Goal: Communication & Community: Answer question/provide support

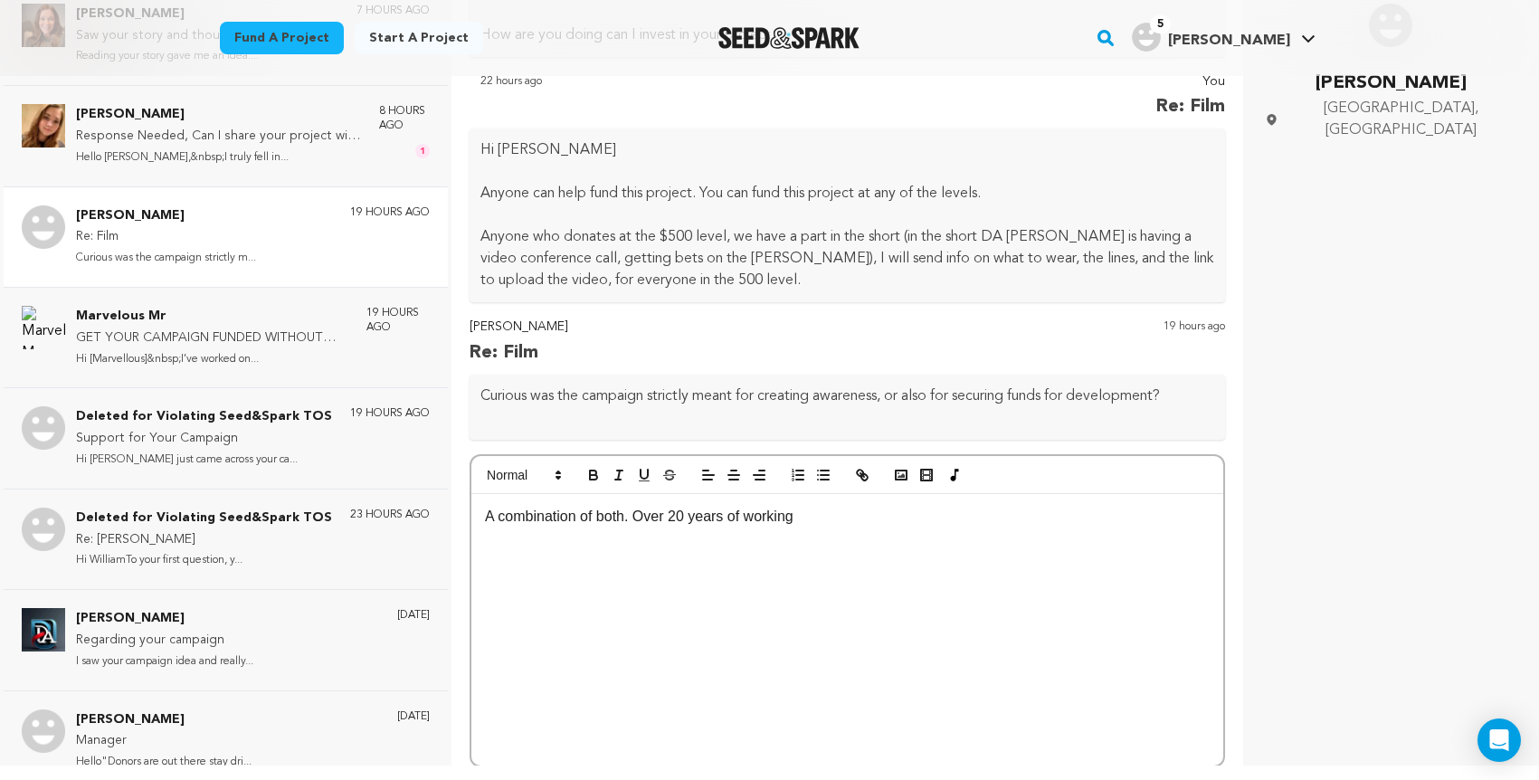
scroll to position [266, 0]
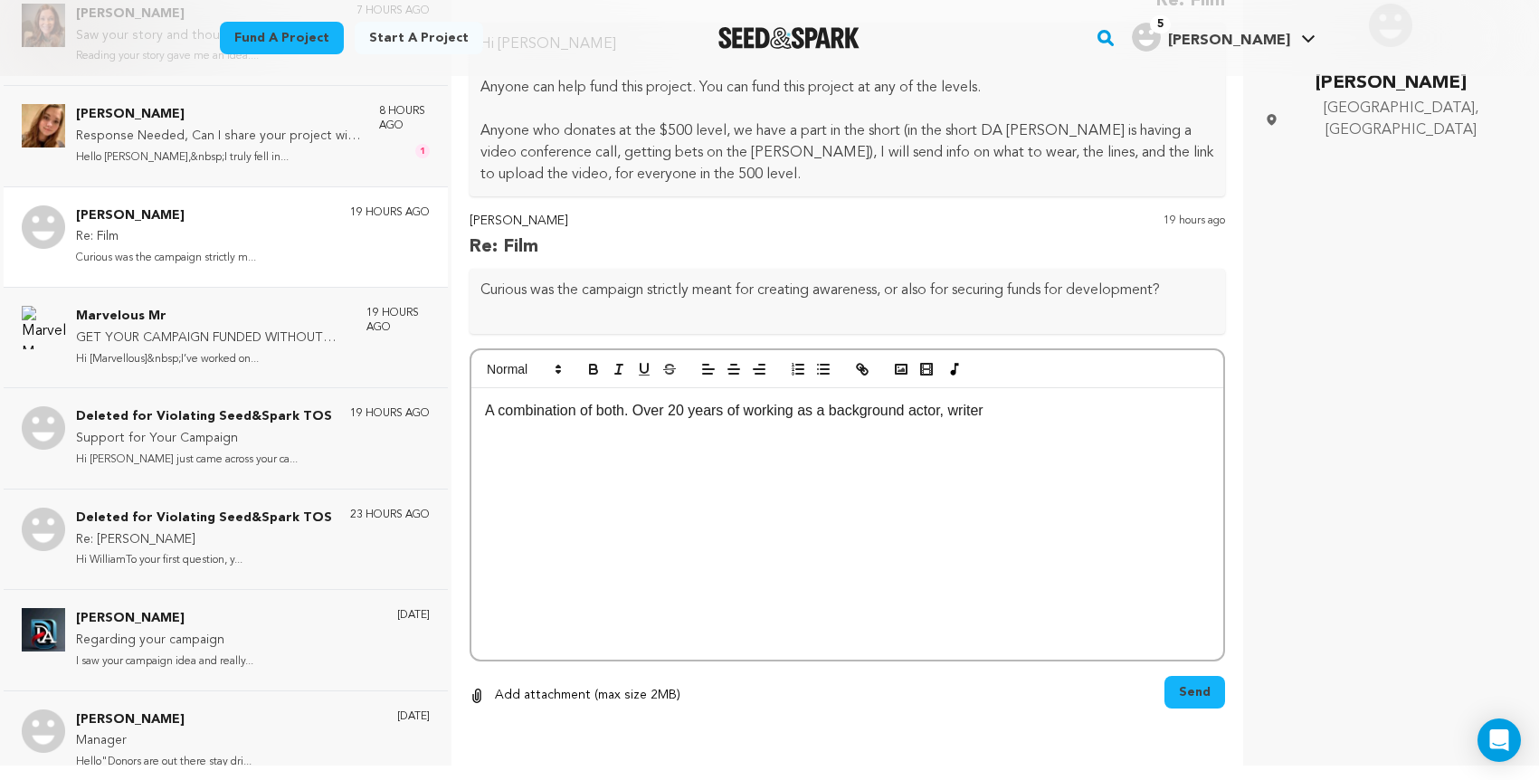
click at [979, 411] on p "A combination of both. Over 20 years of working as a background actor, writer" at bounding box center [847, 411] width 725 height 24
click at [1007, 414] on p "A combination of both. Over 20 years of working as a background actor, writer" at bounding box center [847, 411] width 725 height 24
click at [1002, 474] on div "A combination of both. Over 20 years of working as a background actor and scree…" at bounding box center [847, 523] width 752 height 271
click at [1019, 483] on div "A combination of both. Over 20 years of working as a background actor and scree…" at bounding box center [847, 523] width 752 height 271
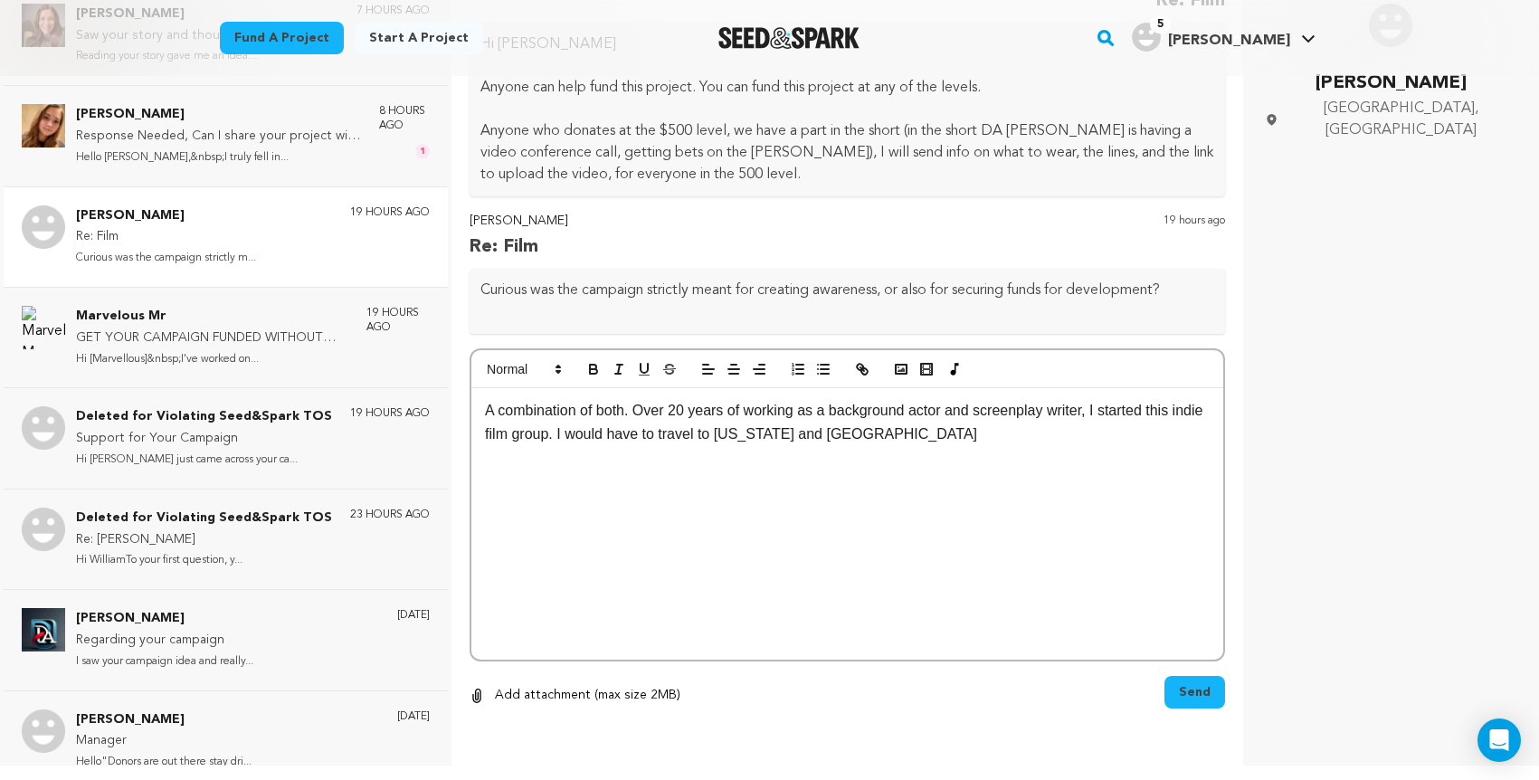
click at [943, 432] on p "A combination of both. Over 20 years of working as a background actor and scree…" at bounding box center [847, 422] width 725 height 46
drag, startPoint x: 842, startPoint y: 431, endPoint x: 819, endPoint y: 435, distance: 23.8
click at [819, 435] on p "A combination of both. Over 20 years of working as a background actor and scree…" at bounding box center [847, 422] width 725 height 46
click at [912, 432] on p "A combination of both. Over 20 years of working as a background actor and scree…" at bounding box center [847, 422] width 725 height 46
click at [1058, 435] on p "A combination of both. Over 20 years of working as a background actor and scree…" at bounding box center [847, 422] width 725 height 46
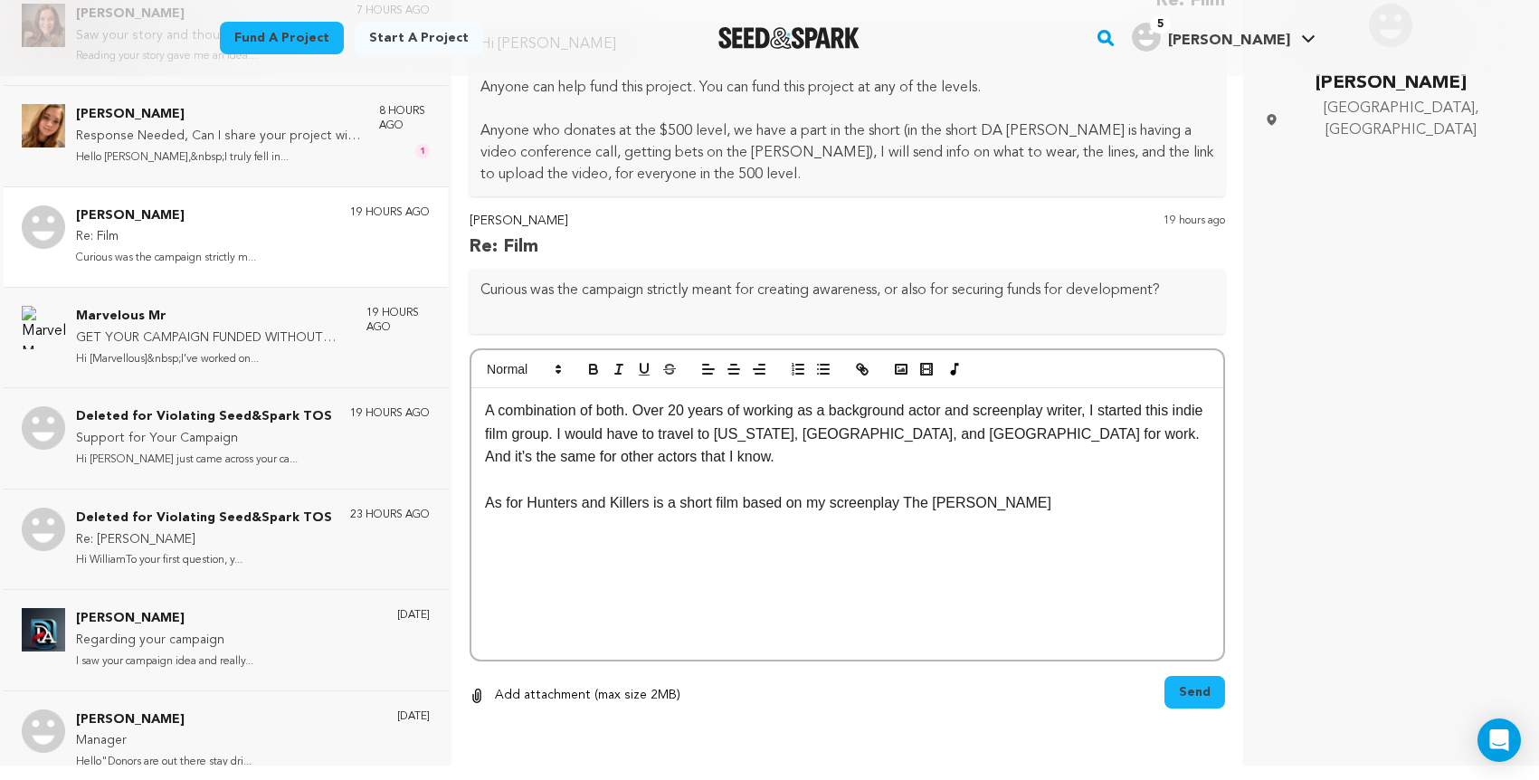
click at [984, 500] on p "As for Hunters and Killers is a short film based on my screenplay The [PERSON_N…" at bounding box center [847, 503] width 725 height 24
drag, startPoint x: 979, startPoint y: 493, endPoint x: 1005, endPoint y: 517, distance: 35.2
click at [979, 494] on p "As for Hunters and Killers is a short film based on my screenplay, The [PERSON_…" at bounding box center [847, 503] width 725 height 24
drag, startPoint x: 984, startPoint y: 553, endPoint x: 956, endPoint y: 554, distance: 28.1
click at [980, 554] on div "A combination of both. Over 20 years of working as a background actor and scree…" at bounding box center [847, 523] width 752 height 271
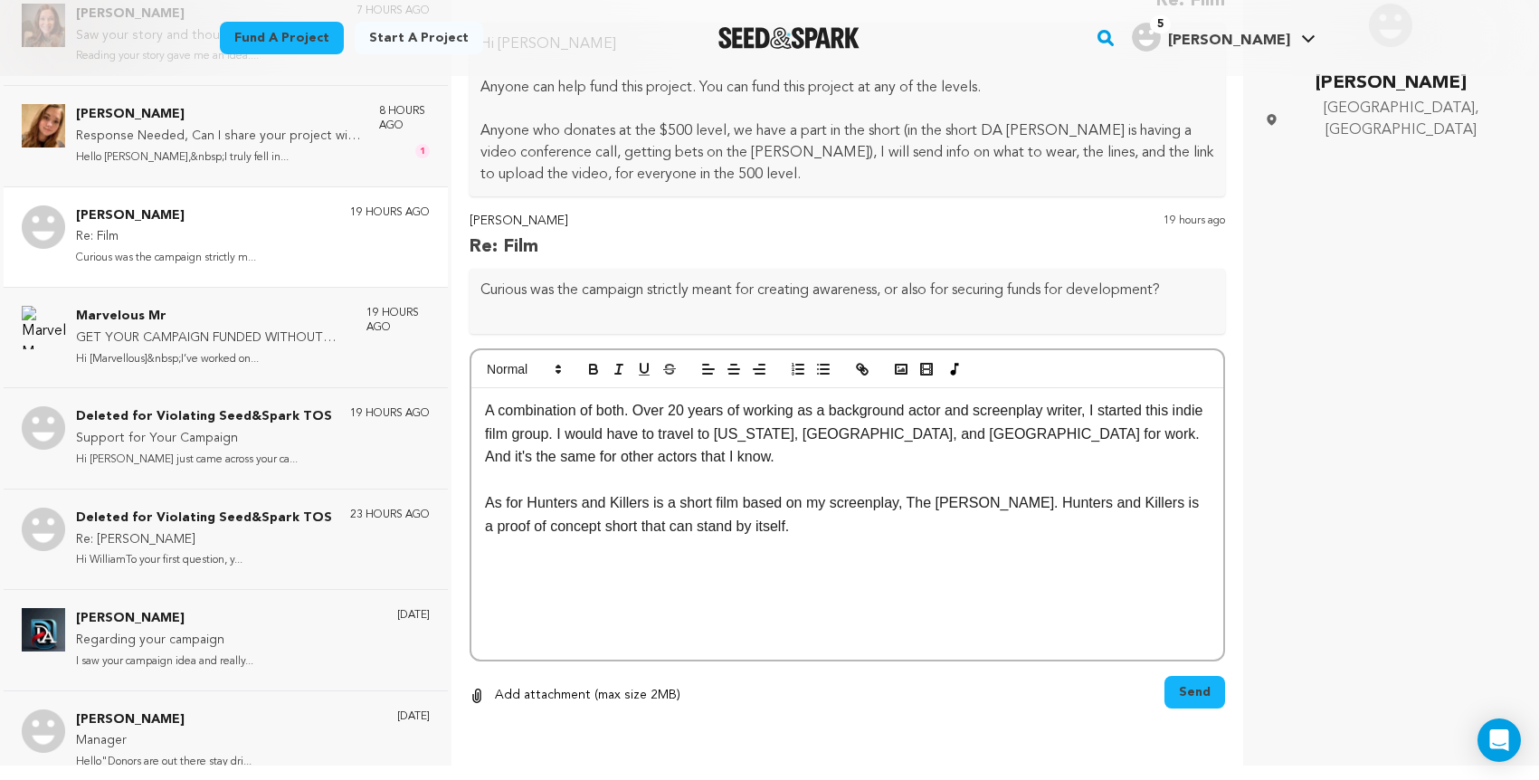
click at [557, 580] on div "A combination of both. Over 20 years of working as a background actor and scree…" at bounding box center [847, 523] width 752 height 271
click at [744, 524] on p "As for Hunters and Killers is a short film based on my screenplay, The [PERSON_…" at bounding box center [847, 514] width 725 height 46
click at [697, 569] on div "A combination of both. Over 20 years of working as a background actor and scree…" at bounding box center [847, 523] width 752 height 271
click at [838, 618] on div "A combination of both. Over 20 years of working as a background actor and scree…" at bounding box center [847, 523] width 752 height 271
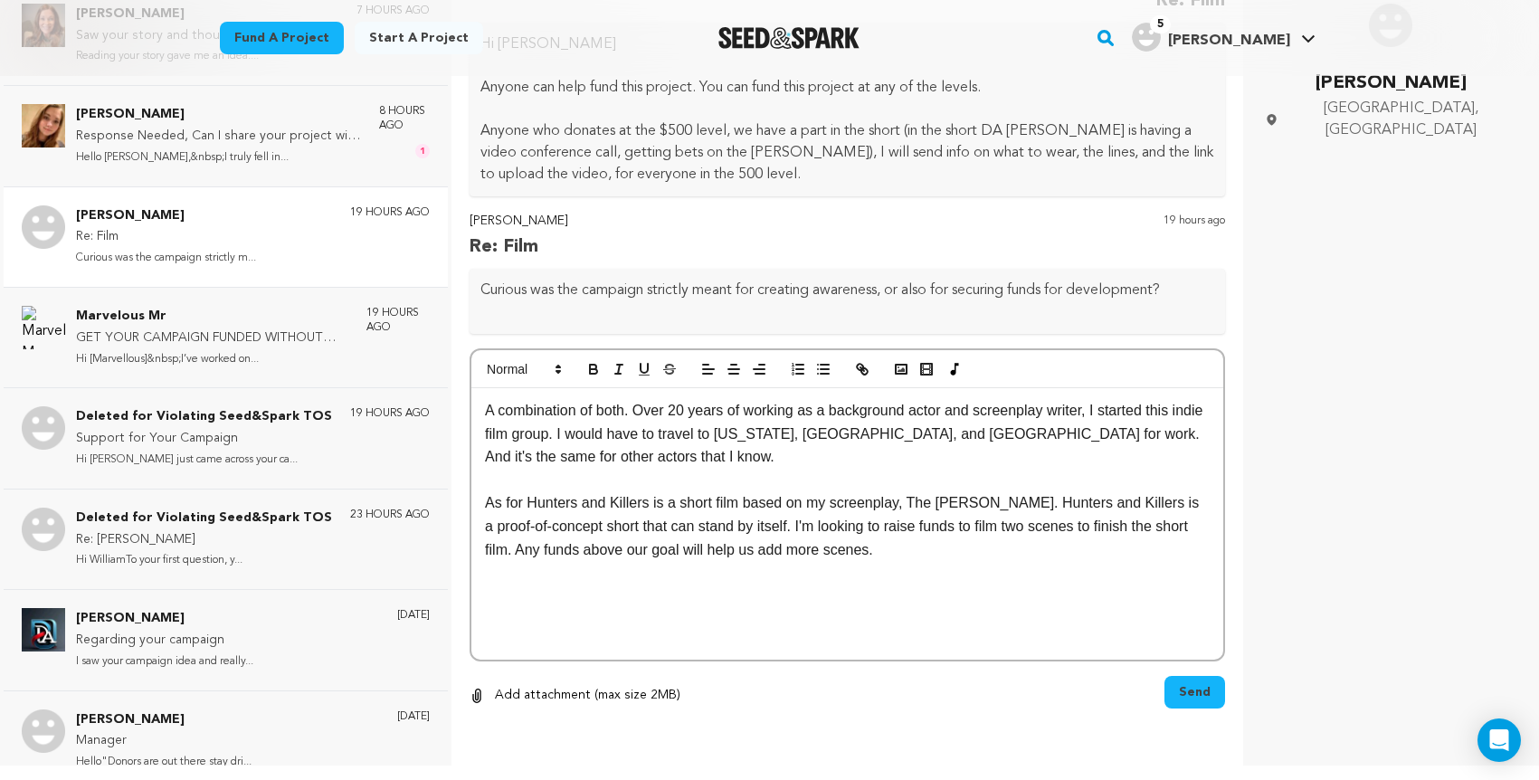
click at [839, 613] on div "A combination of both. Over 20 years of working as a background actor and scree…" at bounding box center [847, 523] width 752 height 271
click at [951, 410] on p "A combination of both. Over 20 years of working as a background actor and scree…" at bounding box center [847, 434] width 725 height 70
click at [595, 433] on p "A combination of both. Over 20 years of working as a background actor (over 20 …" at bounding box center [847, 434] width 725 height 70
click at [1179, 687] on span "Send" at bounding box center [1195, 692] width 32 height 18
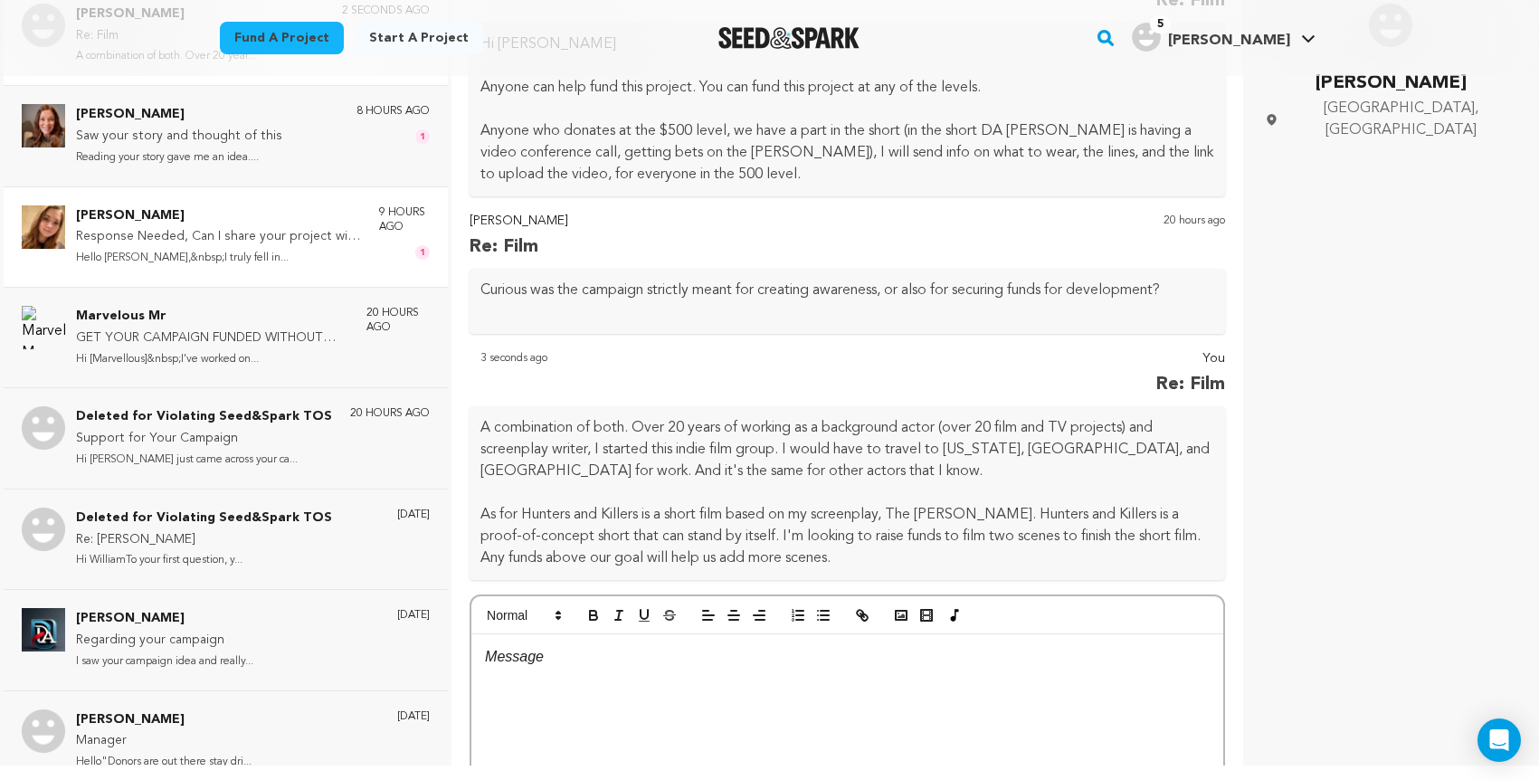
click at [233, 233] on p "Response Needed, Can I share your project with my friend and family!!!" at bounding box center [218, 237] width 285 height 22
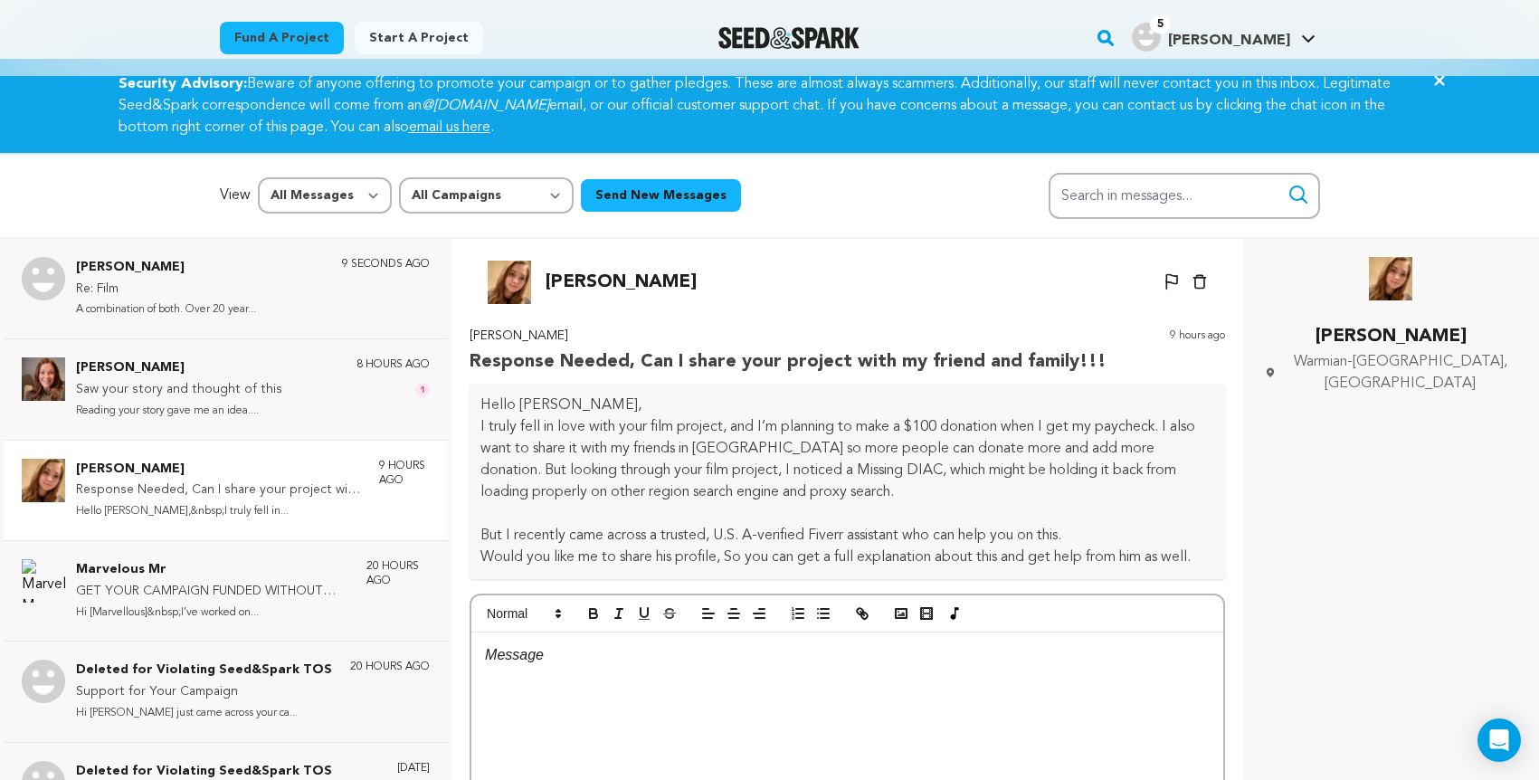
scroll to position [14, 0]
drag, startPoint x: 826, startPoint y: 455, endPoint x: 859, endPoint y: 455, distance: 33.5
click at [859, 455] on p "I truly fell in love with your film project, and I’m planning to make a $100 do…" at bounding box center [847, 459] width 734 height 87
copy p "DIAC"
drag, startPoint x: 716, startPoint y: 517, endPoint x: 850, endPoint y: 521, distance: 133.9
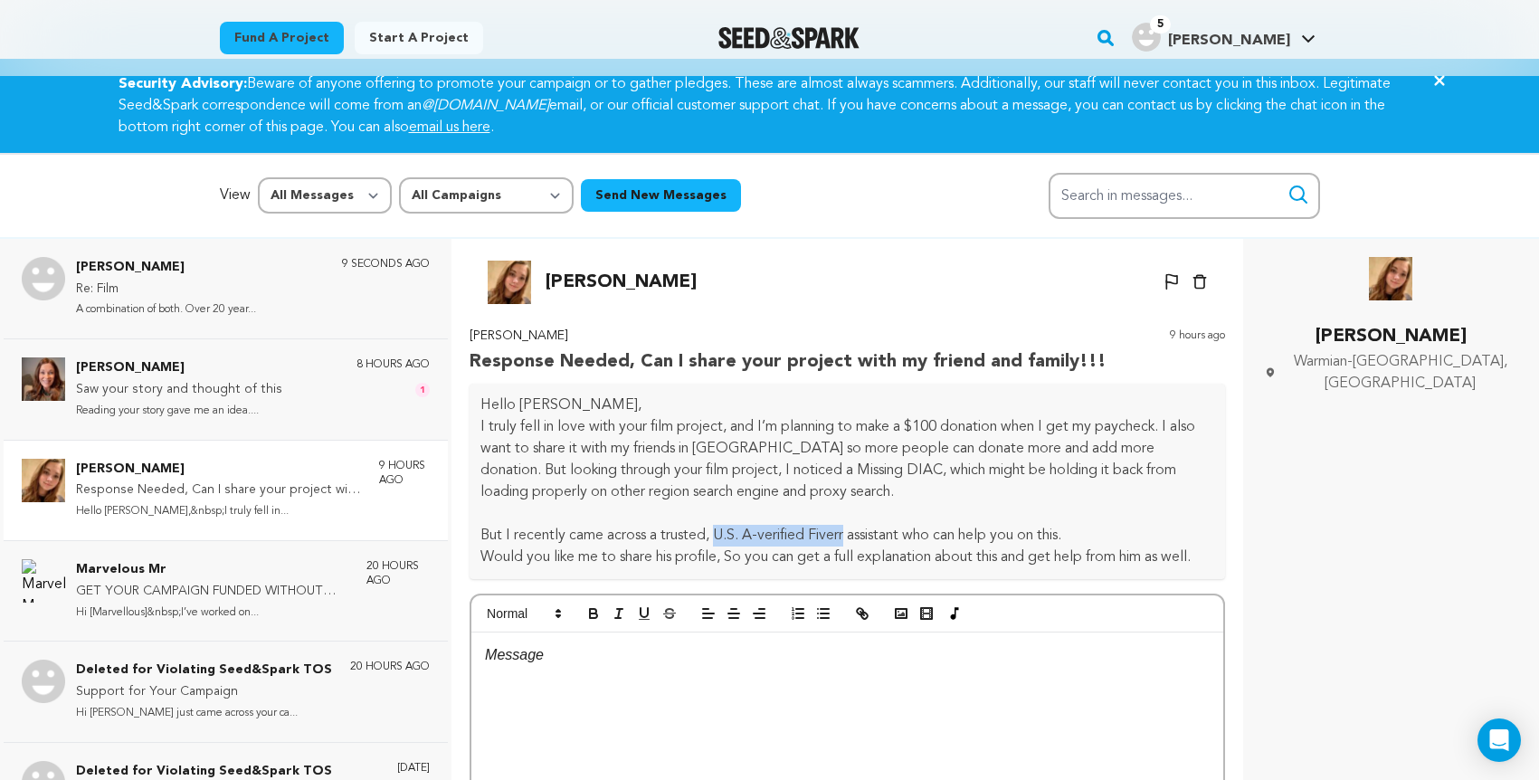
click at [850, 525] on p "But I recently came across a trusted, U.S. A-verified Fiverr assistant who can …" at bounding box center [847, 536] width 734 height 22
copy p "U.S. A-verified Fiverr"
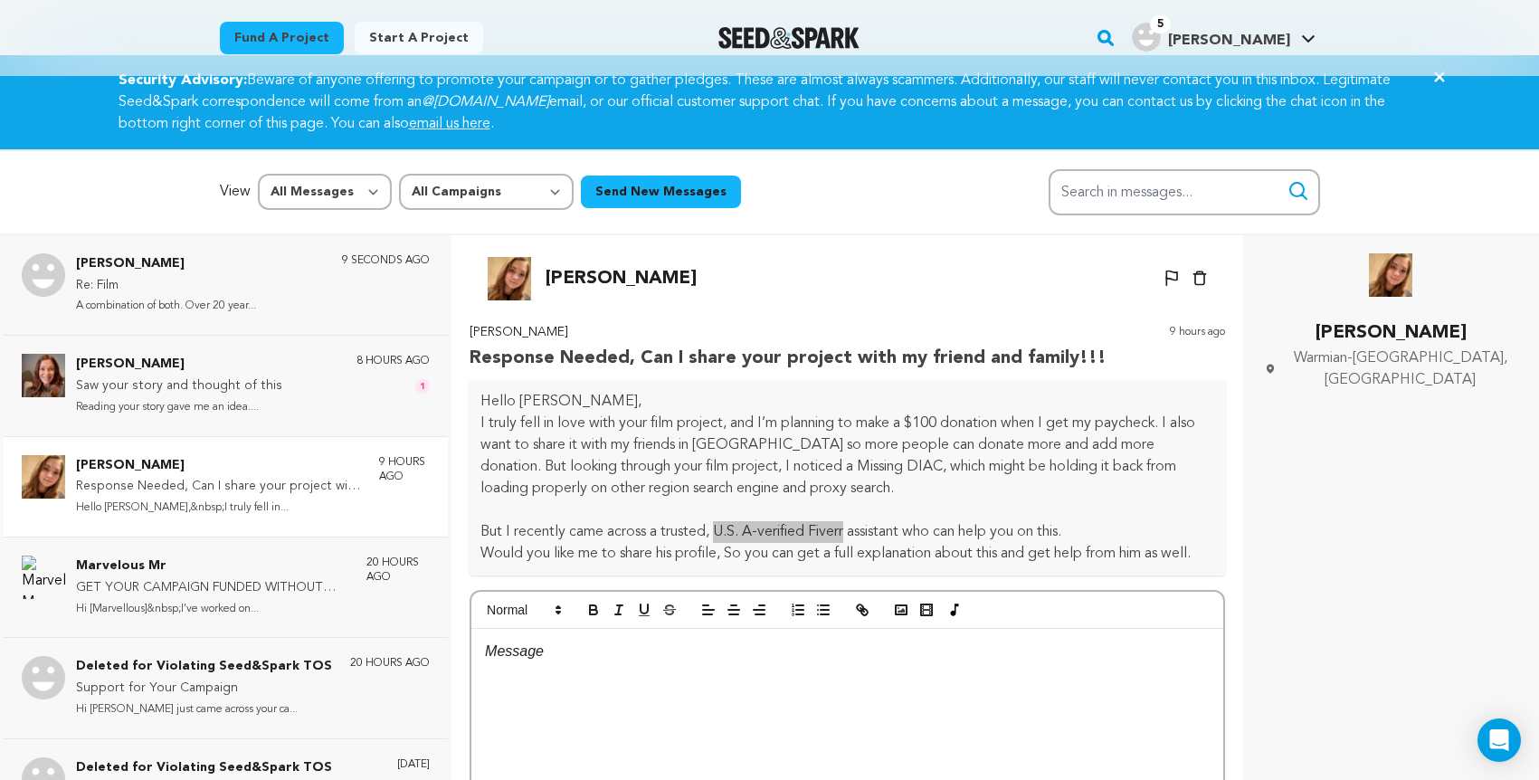
scroll to position [107, 0]
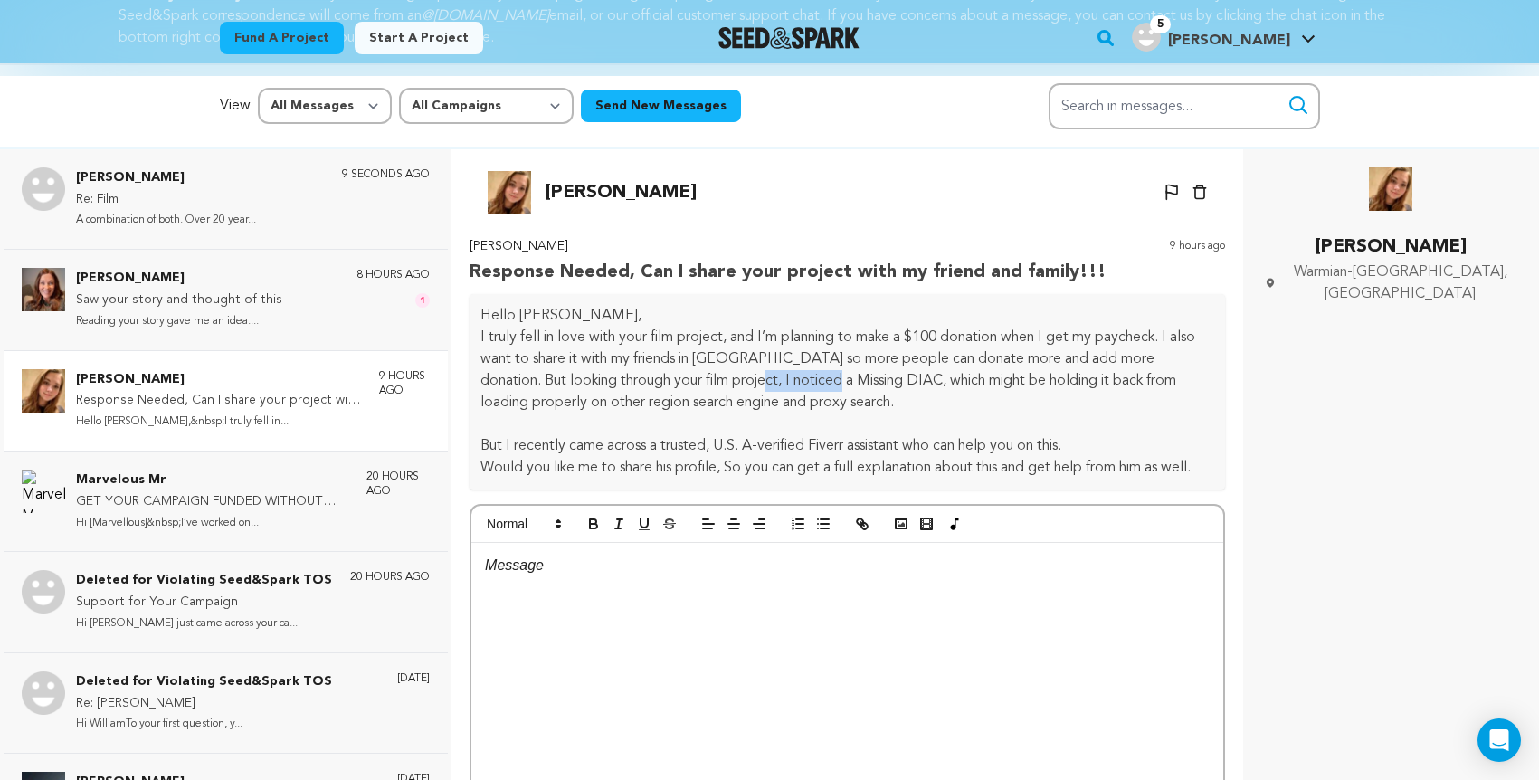
drag, startPoint x: 768, startPoint y: 365, endPoint x: 858, endPoint y: 369, distance: 90.5
click at [858, 369] on p "I truly fell in love with your film project, and I’m planning to make a $100 do…" at bounding box center [847, 370] width 734 height 87
copy p "Missing DIAC"
click at [231, 191] on p "Re: Film" at bounding box center [166, 200] width 180 height 22
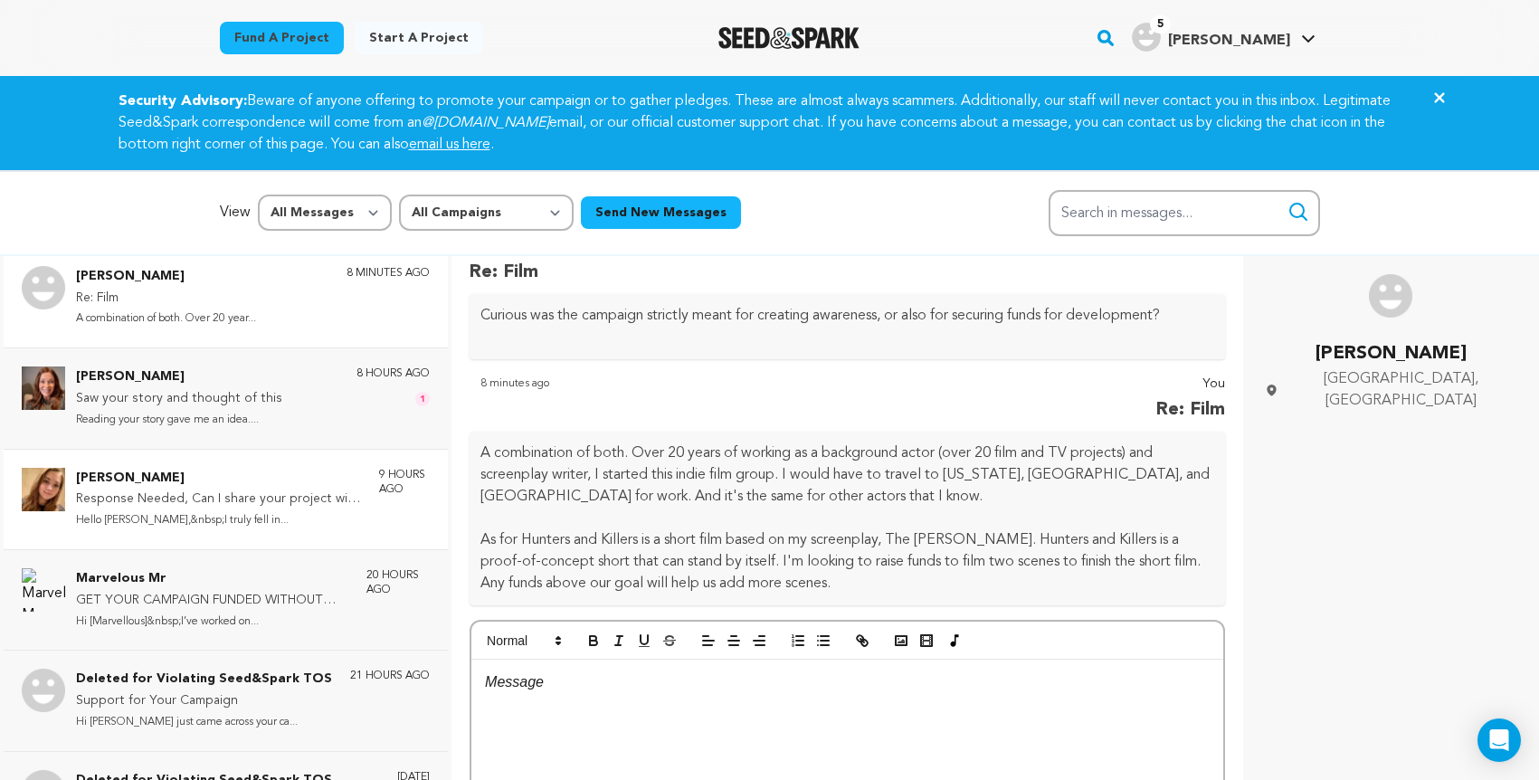
scroll to position [69, 0]
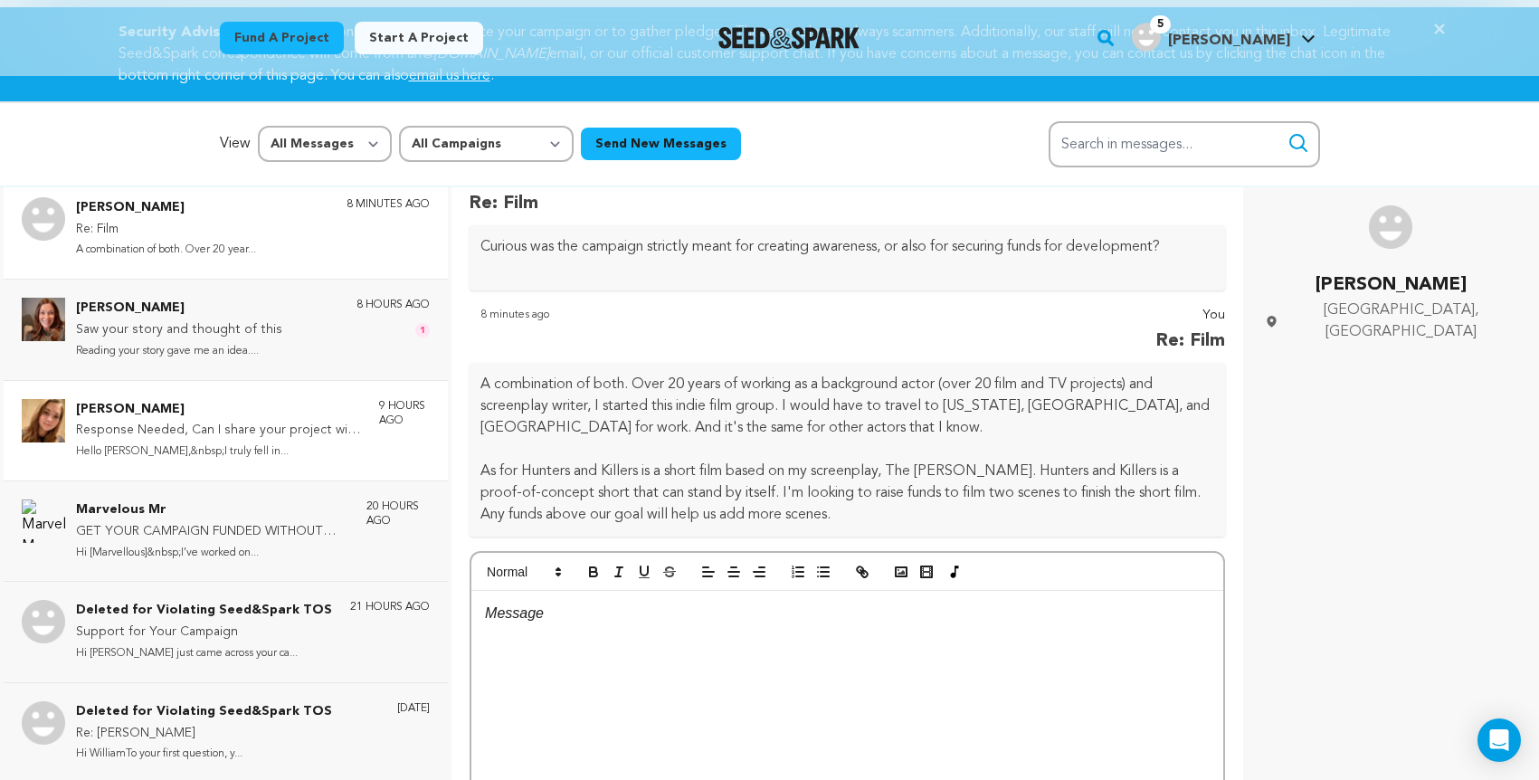
click at [175, 433] on p "Response Needed, Can I share your project with my friend and family!!!" at bounding box center [218, 431] width 285 height 22
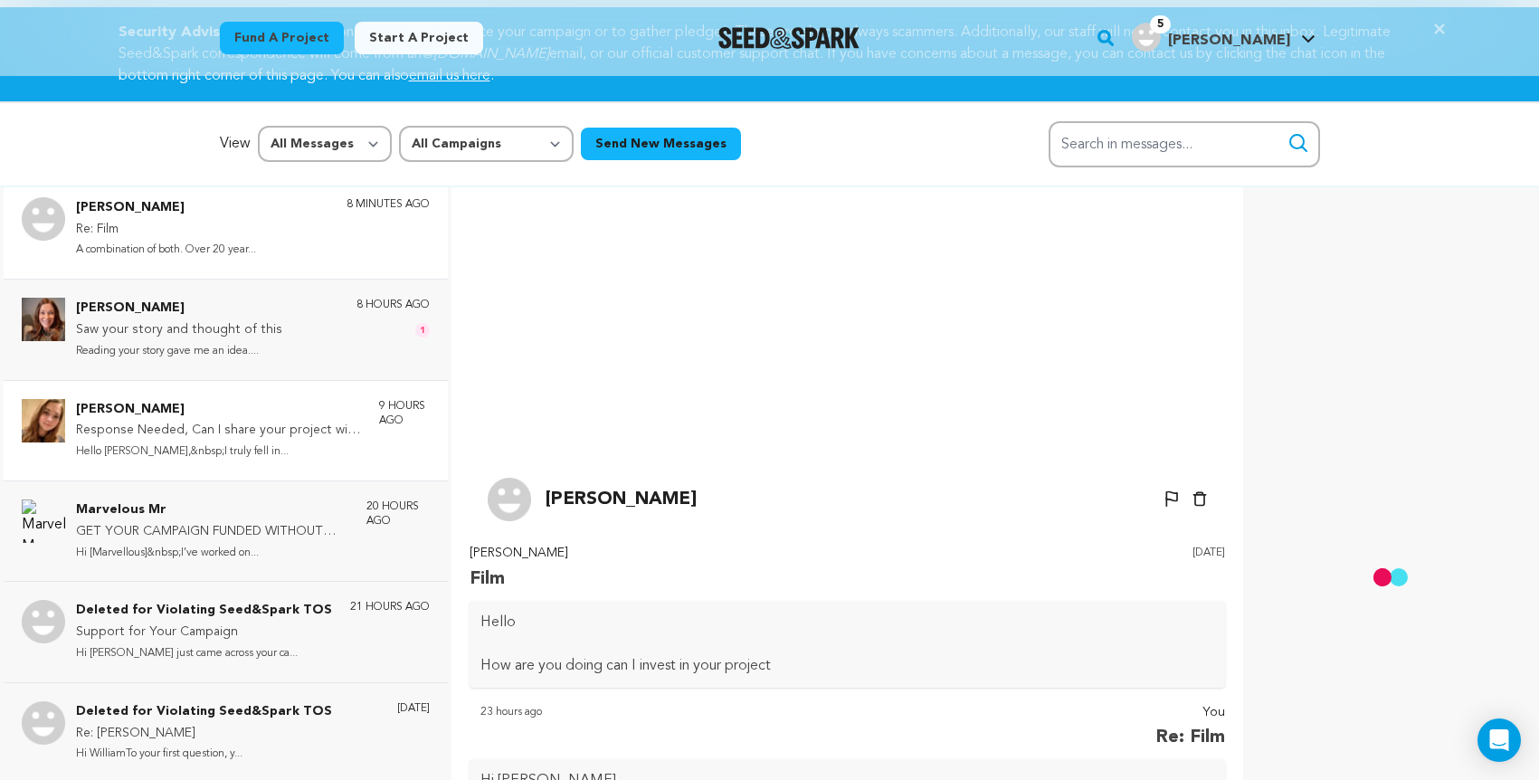
click at [179, 427] on p "Response Needed, Can I share your project with my friend and family!!!" at bounding box center [218, 431] width 285 height 22
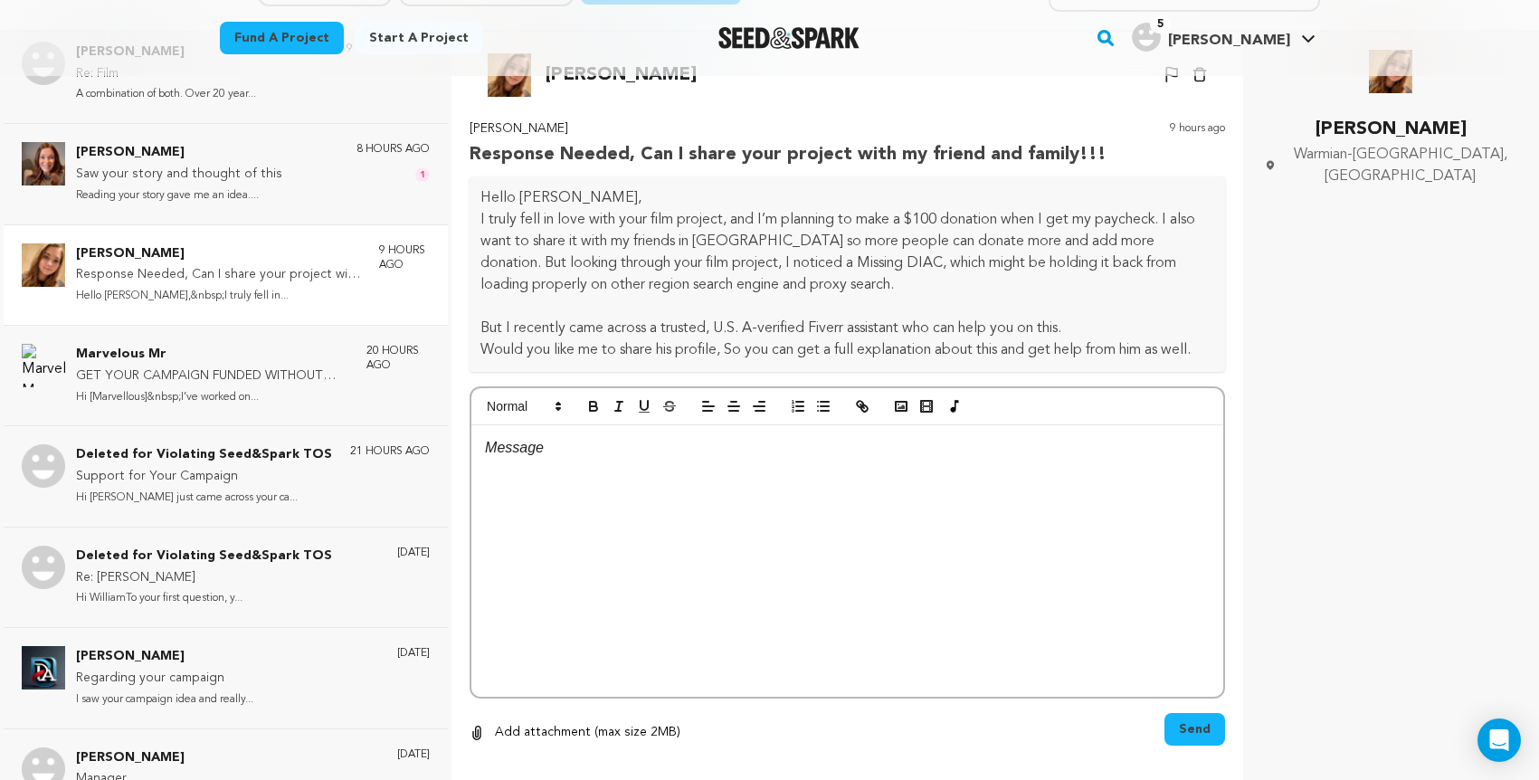
scroll to position [270, 0]
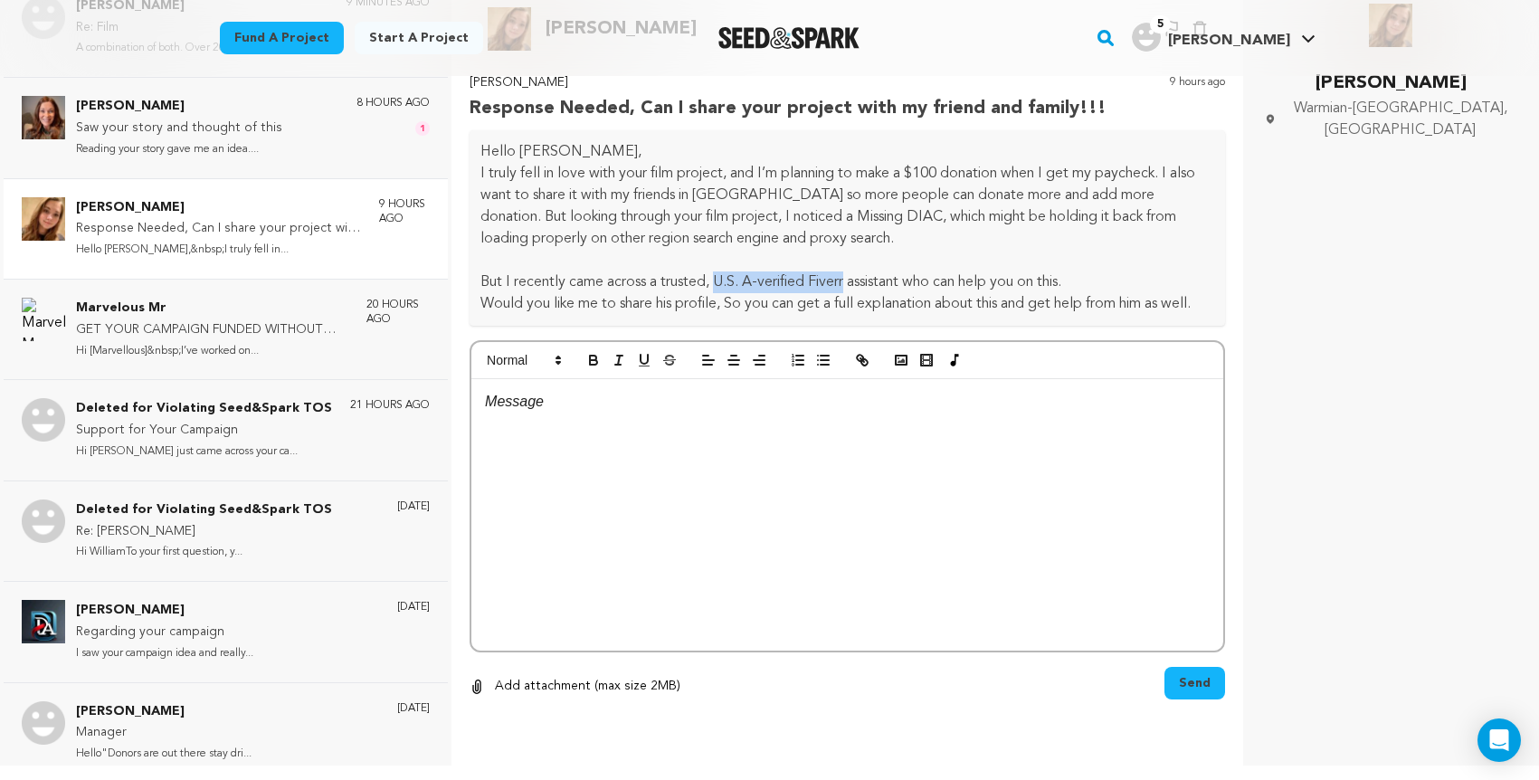
drag, startPoint x: 717, startPoint y: 266, endPoint x: 851, endPoint y: 263, distance: 133.9
click at [851, 271] on p "But I recently came across a trusted, U.S. A-verified Fiverr assistant who can …" at bounding box center [847, 282] width 734 height 22
copy p "U.S. A-verified Fiverr"
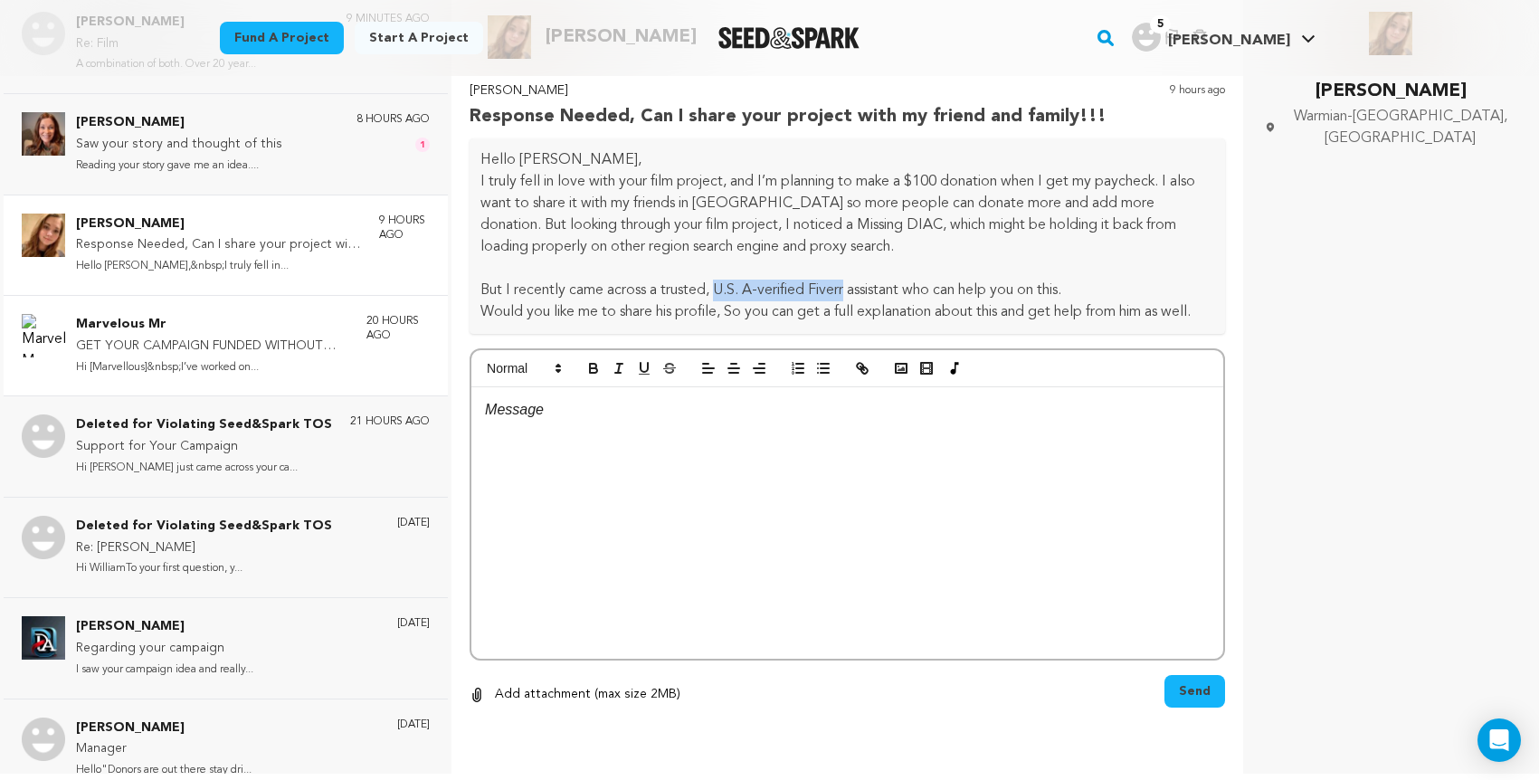
scroll to position [35, 0]
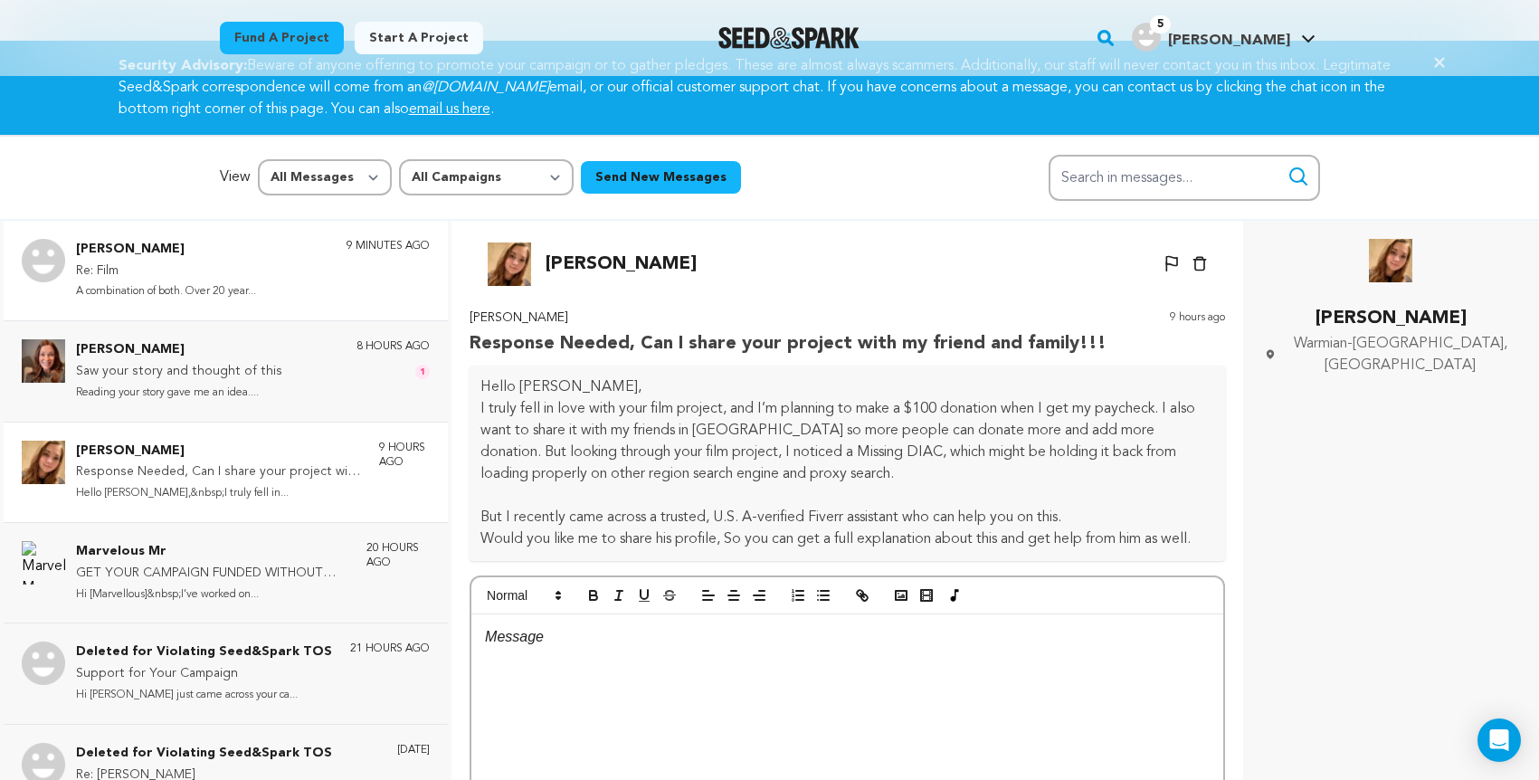
click at [189, 278] on p "Re: Film" at bounding box center [166, 272] width 180 height 22
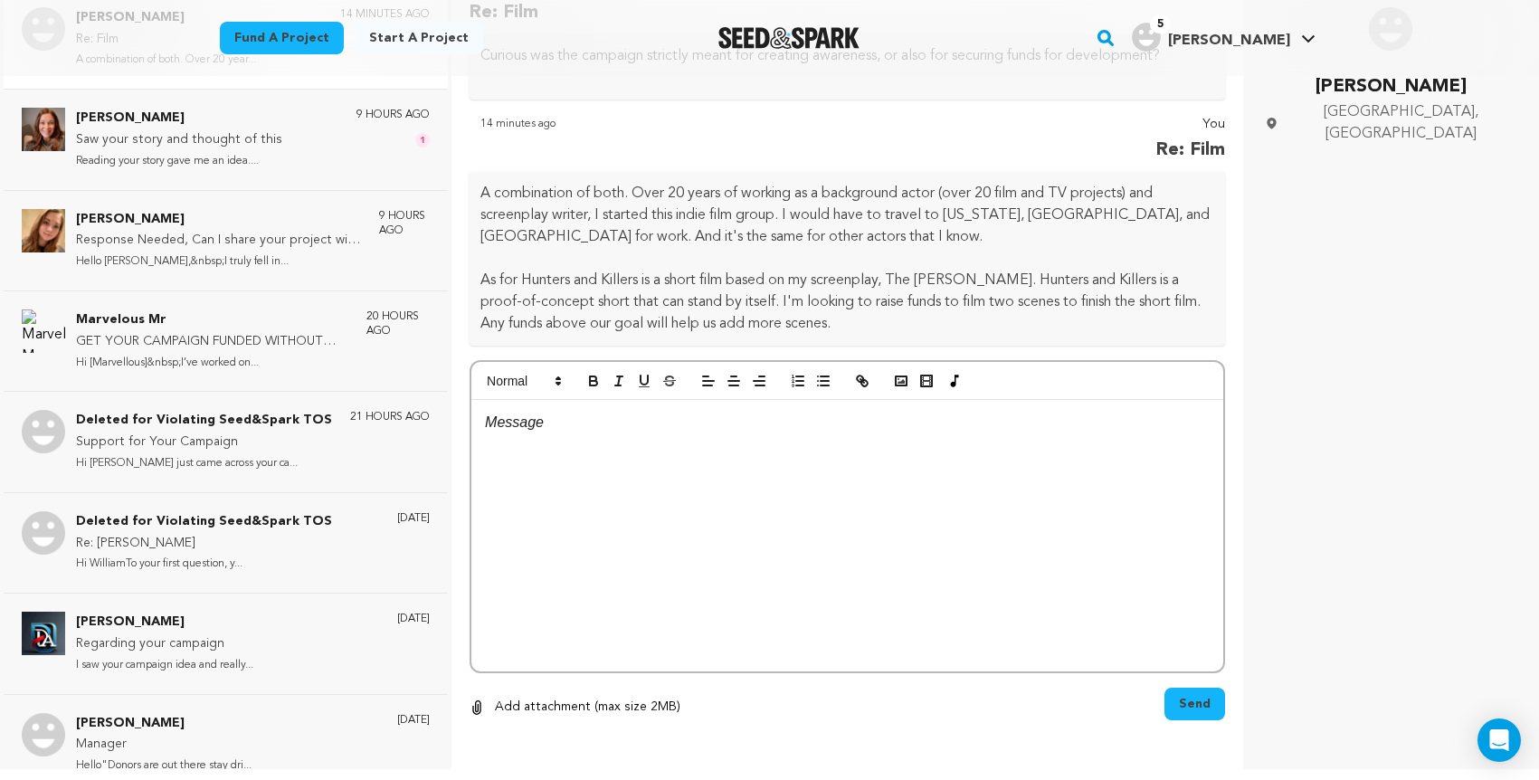
scroll to position [511, 0]
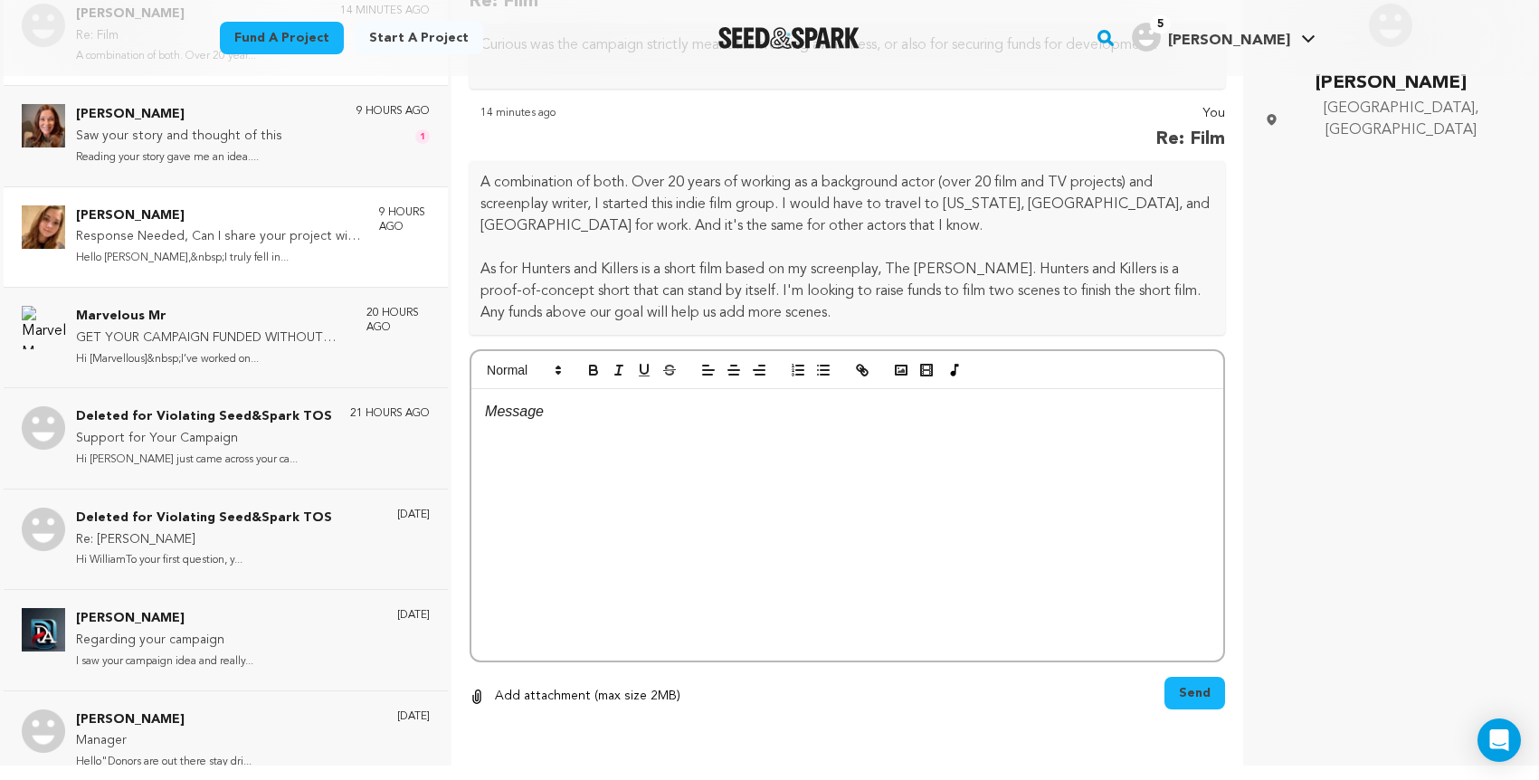
click at [163, 233] on p "Response Needed, Can I share your project with my friend and family!!!" at bounding box center [218, 237] width 285 height 22
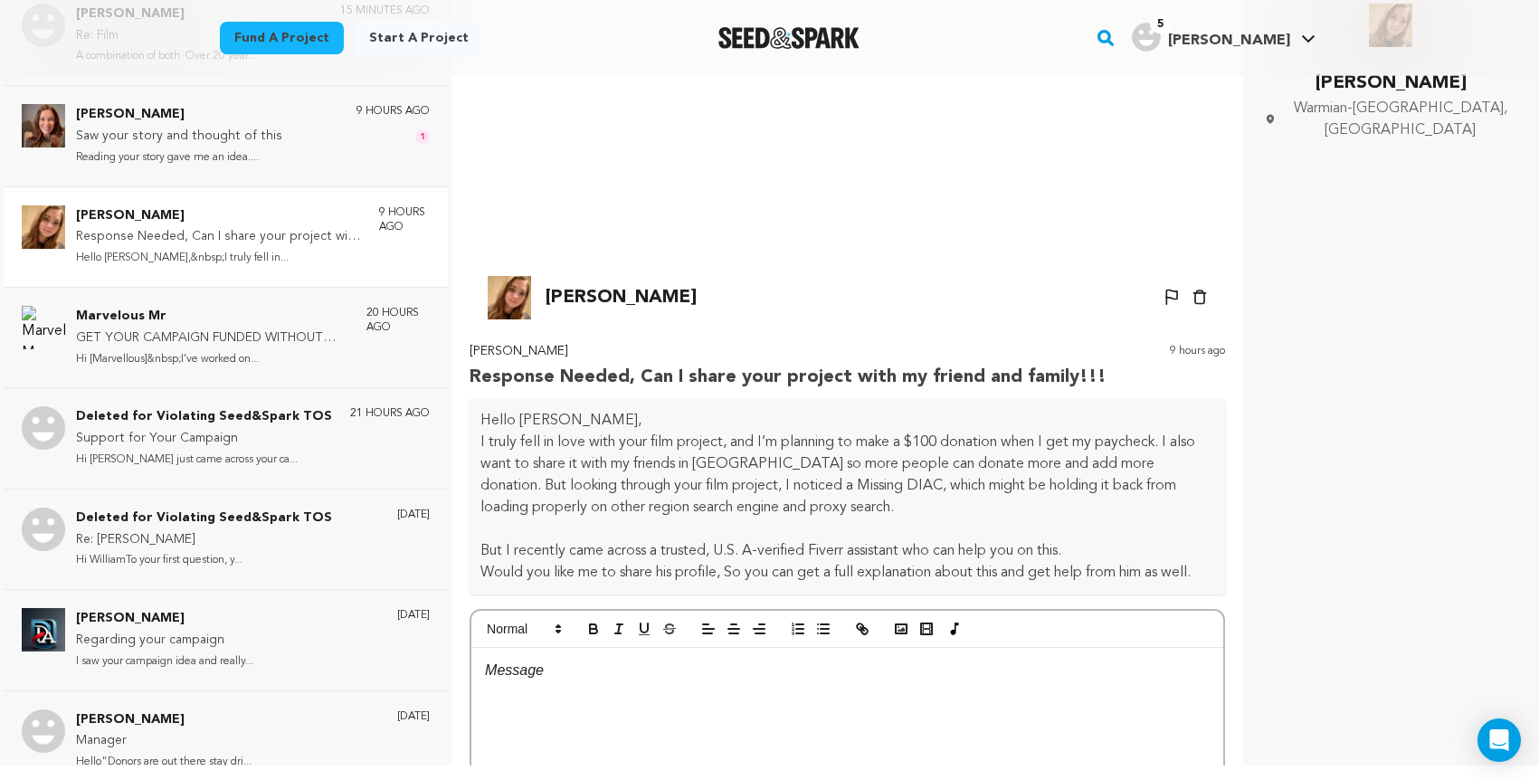
scroll to position [14, 0]
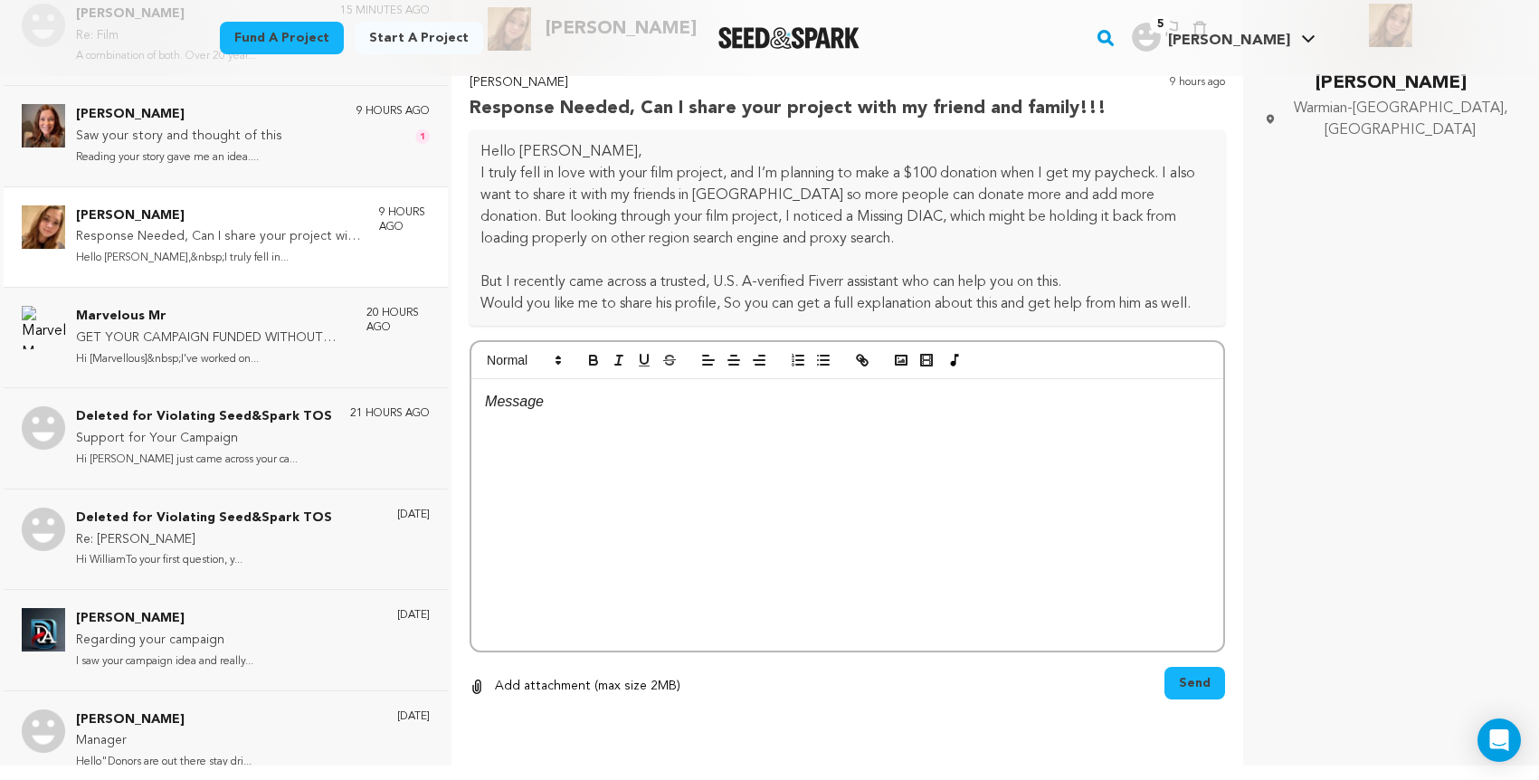
click at [533, 442] on div at bounding box center [847, 514] width 752 height 271
click at [591, 413] on p "DIAC is a [GEOGRAPHIC_DATA]" at bounding box center [847, 402] width 725 height 24
drag, startPoint x: 544, startPoint y: 409, endPoint x: 484, endPoint y: 411, distance: 59.7
click at [484, 411] on div "DIAC is a [GEOGRAPHIC_DATA]" at bounding box center [847, 514] width 752 height 271
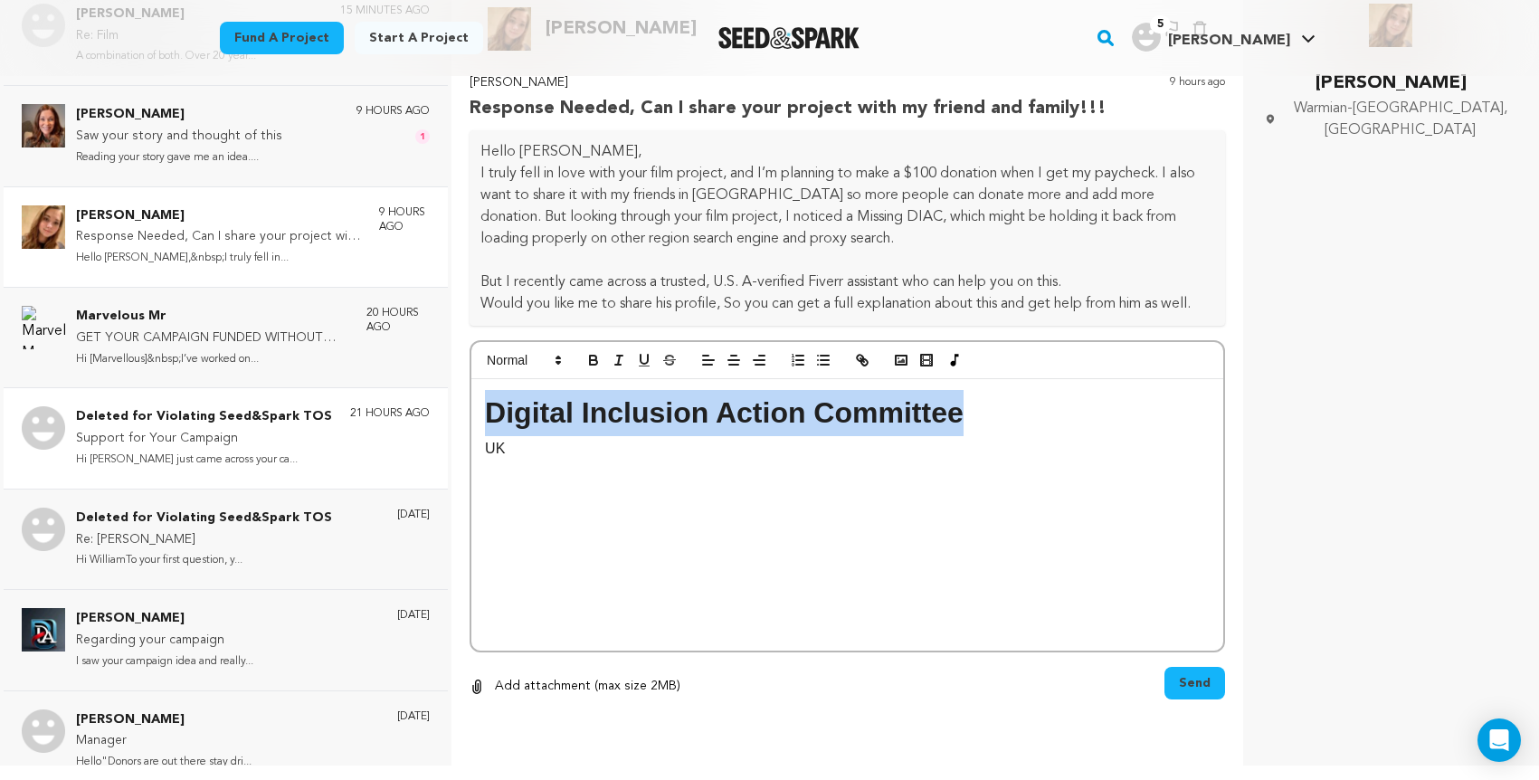
drag, startPoint x: 953, startPoint y: 421, endPoint x: 431, endPoint y: 414, distance: 521.1
click at [431, 414] on div "[PERSON_NAME] Re: Film A combination of both. Over 20 year... 15 minutes ago [P…" at bounding box center [769, 383] width 1539 height 794
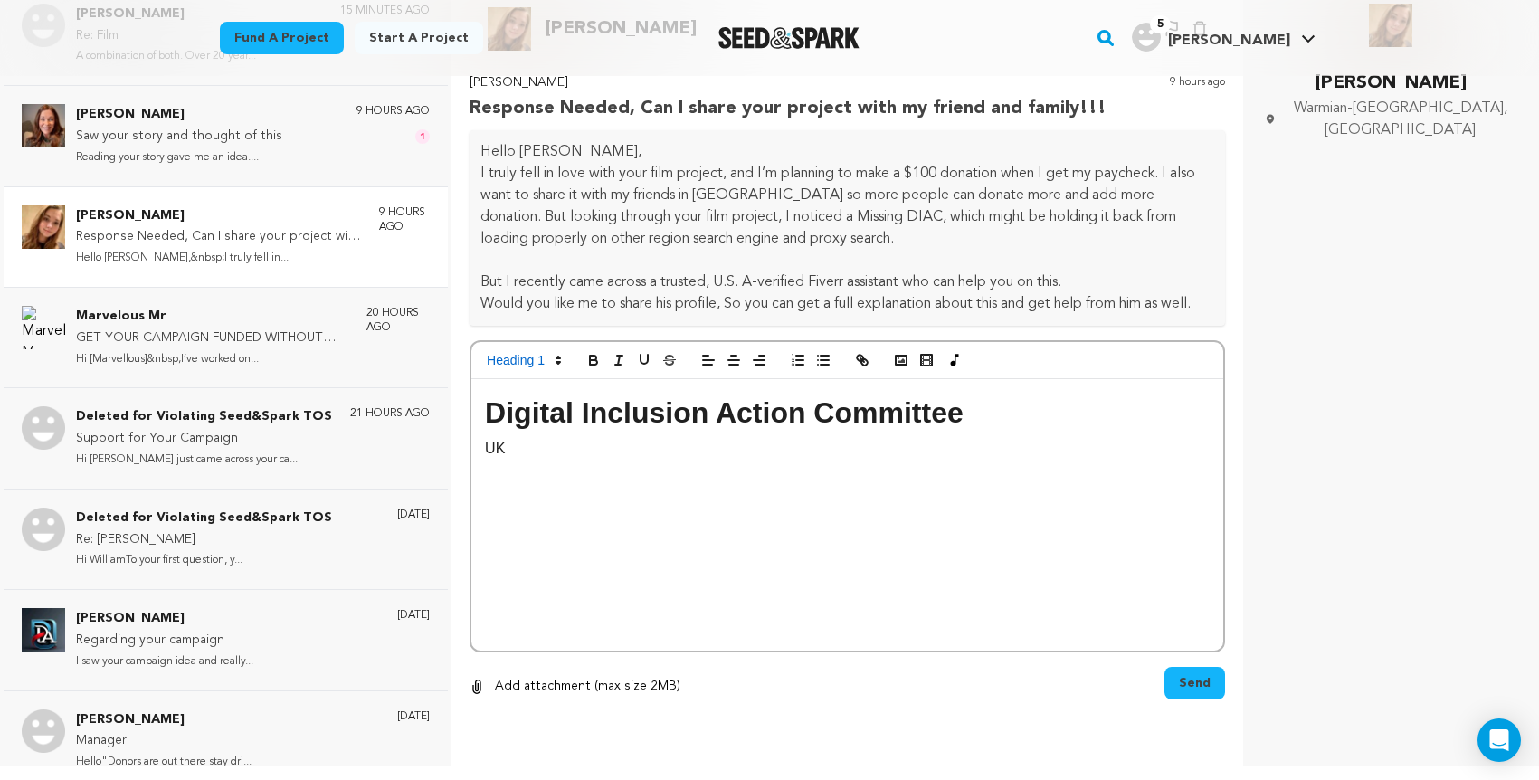
click at [525, 452] on p "UK" at bounding box center [847, 449] width 725 height 24
drag, startPoint x: 531, startPoint y: 457, endPoint x: 483, endPoint y: 423, distance: 58.5
click at [483, 423] on div "Digital Inclusion Action Committee [GEOGRAPHIC_DATA]" at bounding box center [847, 514] width 752 height 271
click at [559, 364] on polygon at bounding box center [558, 363] width 4 height 2
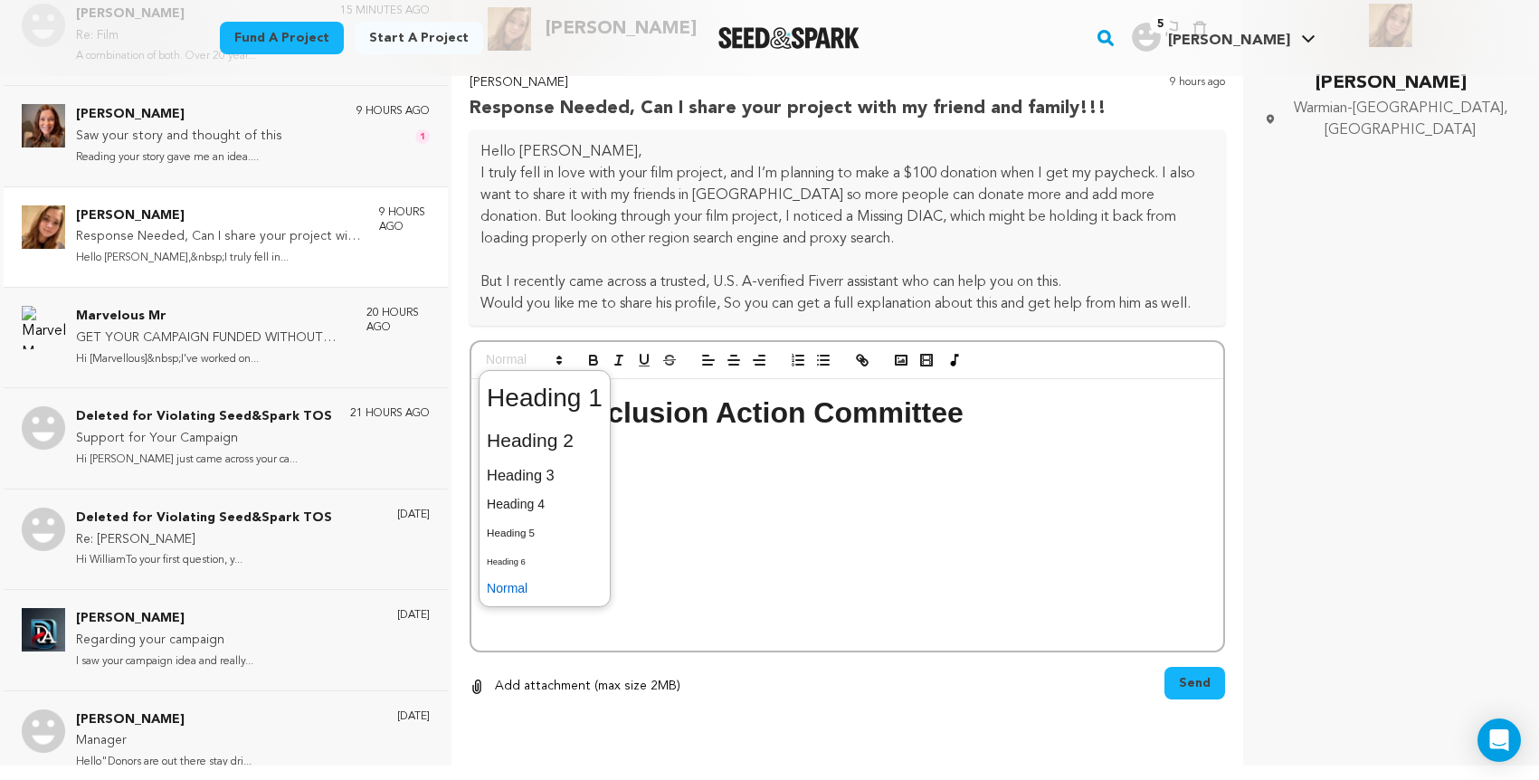
click at [553, 592] on span at bounding box center [545, 588] width 116 height 28
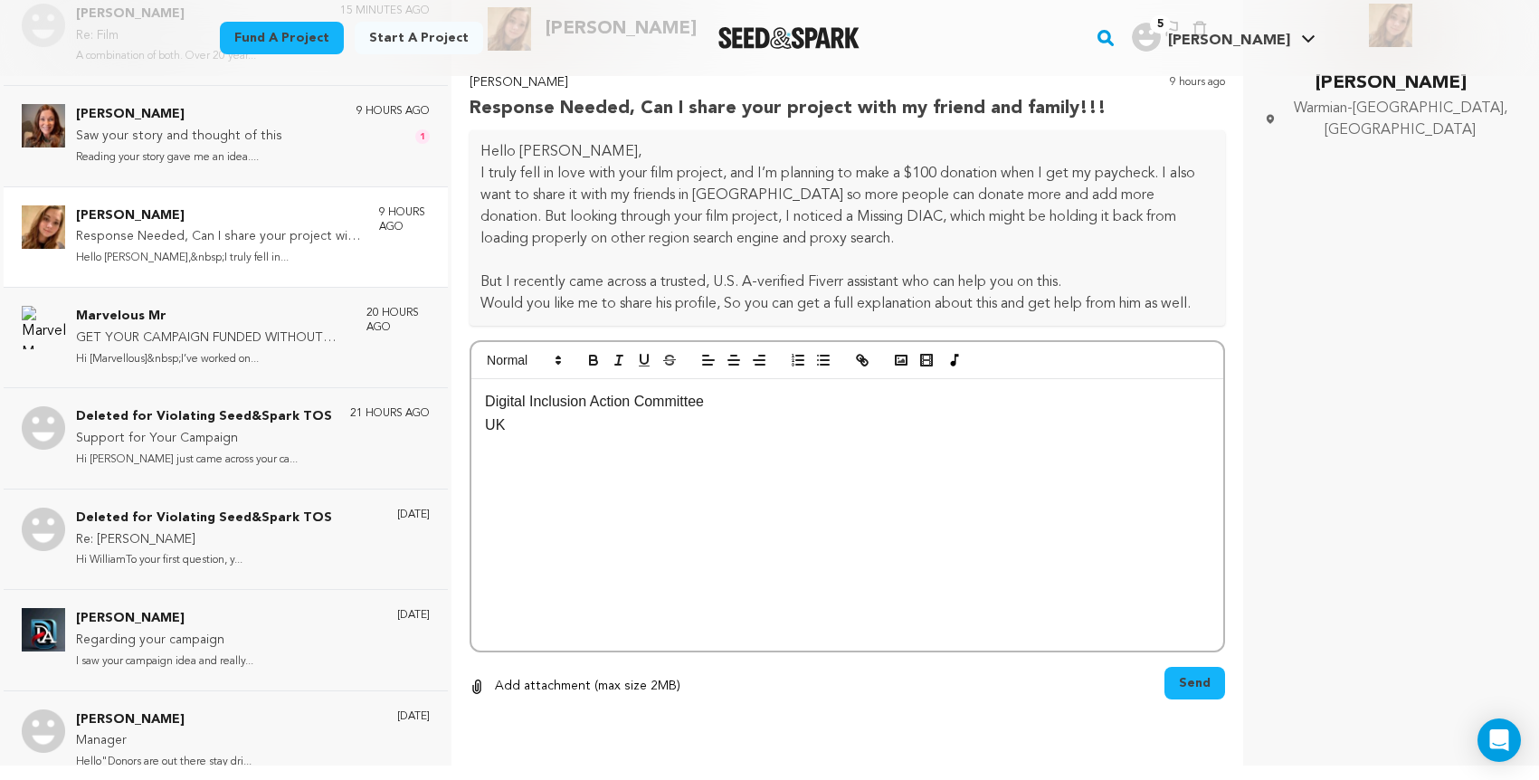
click at [486, 432] on p "UK" at bounding box center [847, 425] width 725 height 24
click at [769, 411] on p "The Digital Inclusion Action Committee is" at bounding box center [847, 402] width 725 height 24
click at [670, 458] on p "Seed and Spark dose verif" at bounding box center [847, 449] width 725 height 24
click at [664, 456] on p "Seed and Spark does verif" at bounding box center [847, 449] width 725 height 24
click at [839, 458] on p "Seed and Spark verifies everyone before we can place" at bounding box center [847, 449] width 725 height 24
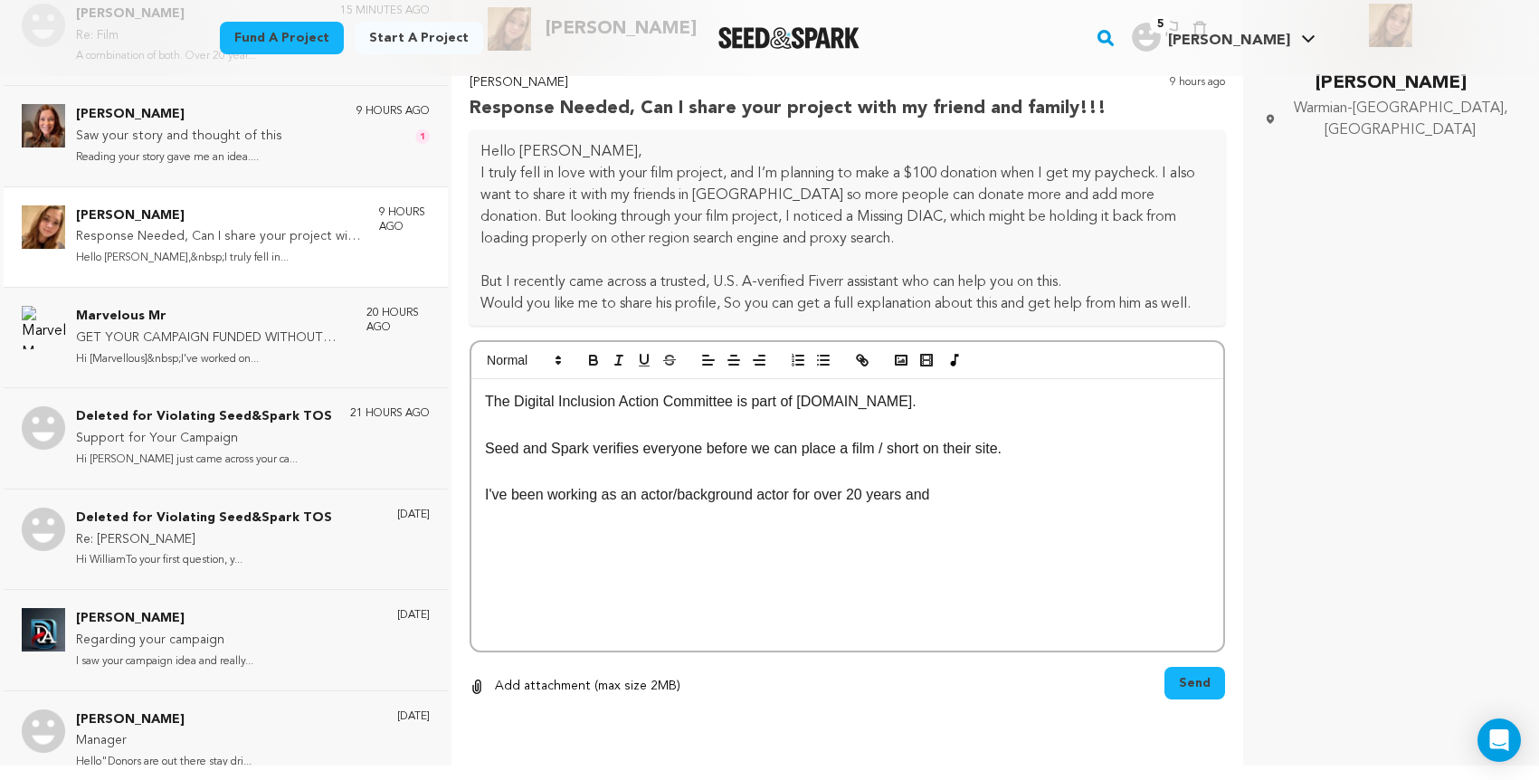
click at [942, 500] on p "I've been working as an actor/background actor for over 20 years and" at bounding box center [847, 495] width 725 height 24
click at [1038, 500] on p "I've been working as an actor/background actor for over 20 years, and a screenw…" at bounding box center [847, 495] width 725 height 24
click at [1062, 506] on p "I've been working as an actor/background actor for over 20 years, and a screenw…" at bounding box center [847, 495] width 725 height 24
drag, startPoint x: 986, startPoint y: 555, endPoint x: 1002, endPoint y: 562, distance: 17.8
click at [987, 555] on div "The Digital Inclusion Action Committee is part of [DOMAIN_NAME]. Seed and Spark…" at bounding box center [847, 514] width 752 height 271
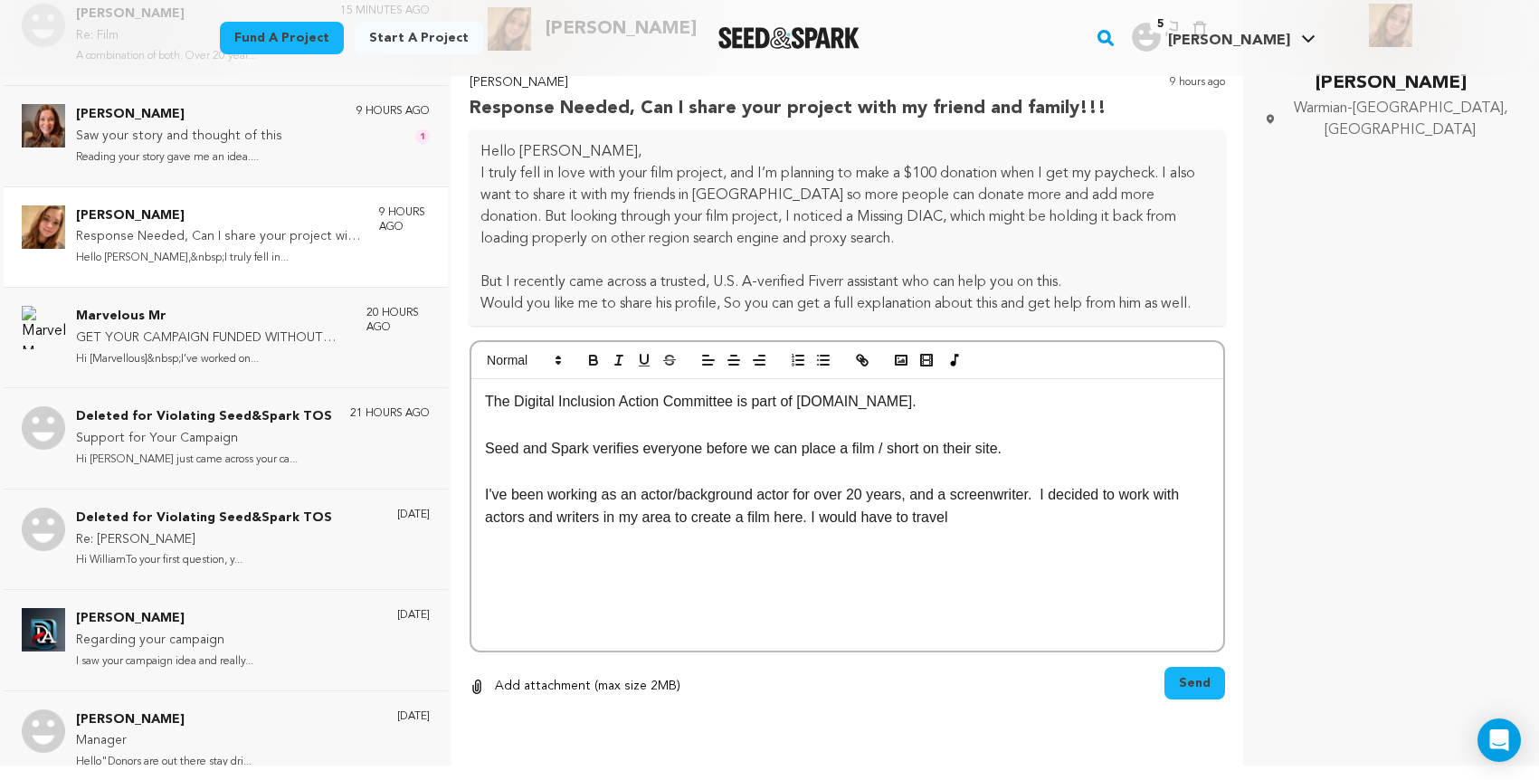
click at [746, 522] on p "I've been working as an actor/background actor for over 20 years, and a screenw…" at bounding box center [847, 506] width 725 height 46
click at [741, 529] on p "I've been working as an actor/background actor for over 20 years, and a screenw…" at bounding box center [847, 506] width 725 height 46
click at [954, 529] on p "I've been working as an actor/background actor for over 20 years, and a screenw…" at bounding box center [847, 506] width 725 height 46
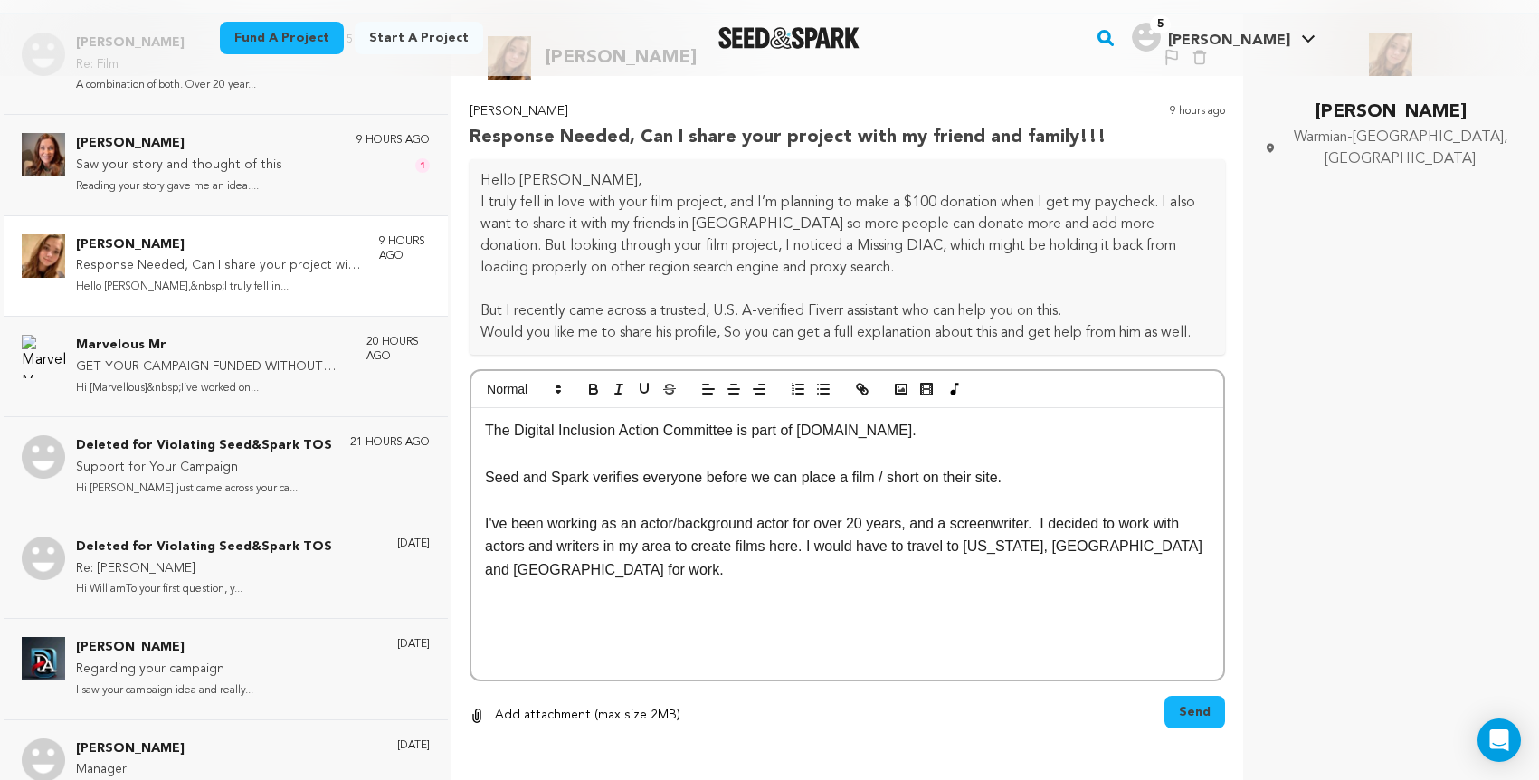
click at [1187, 721] on span "Send" at bounding box center [1195, 712] width 32 height 18
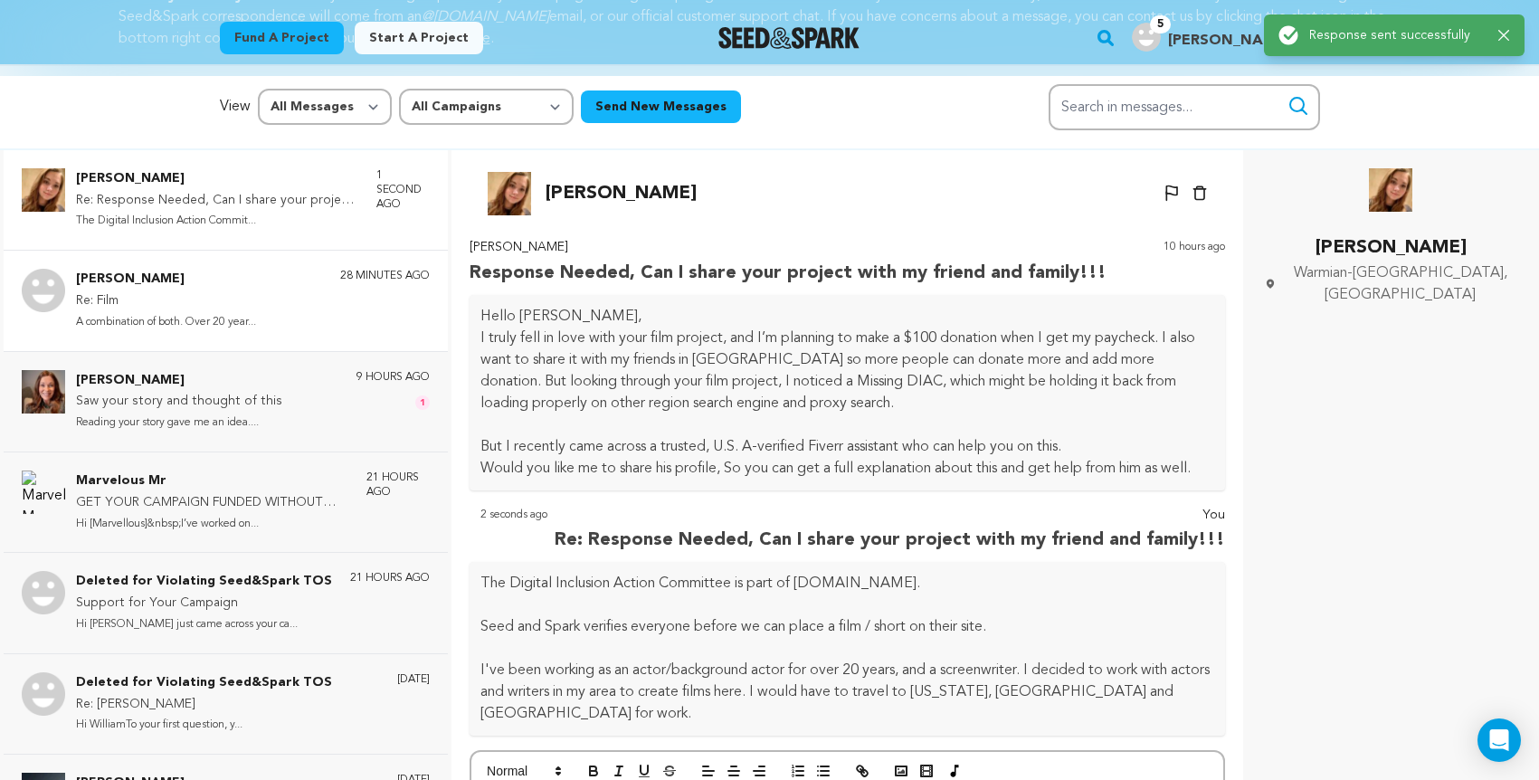
scroll to position [8, 0]
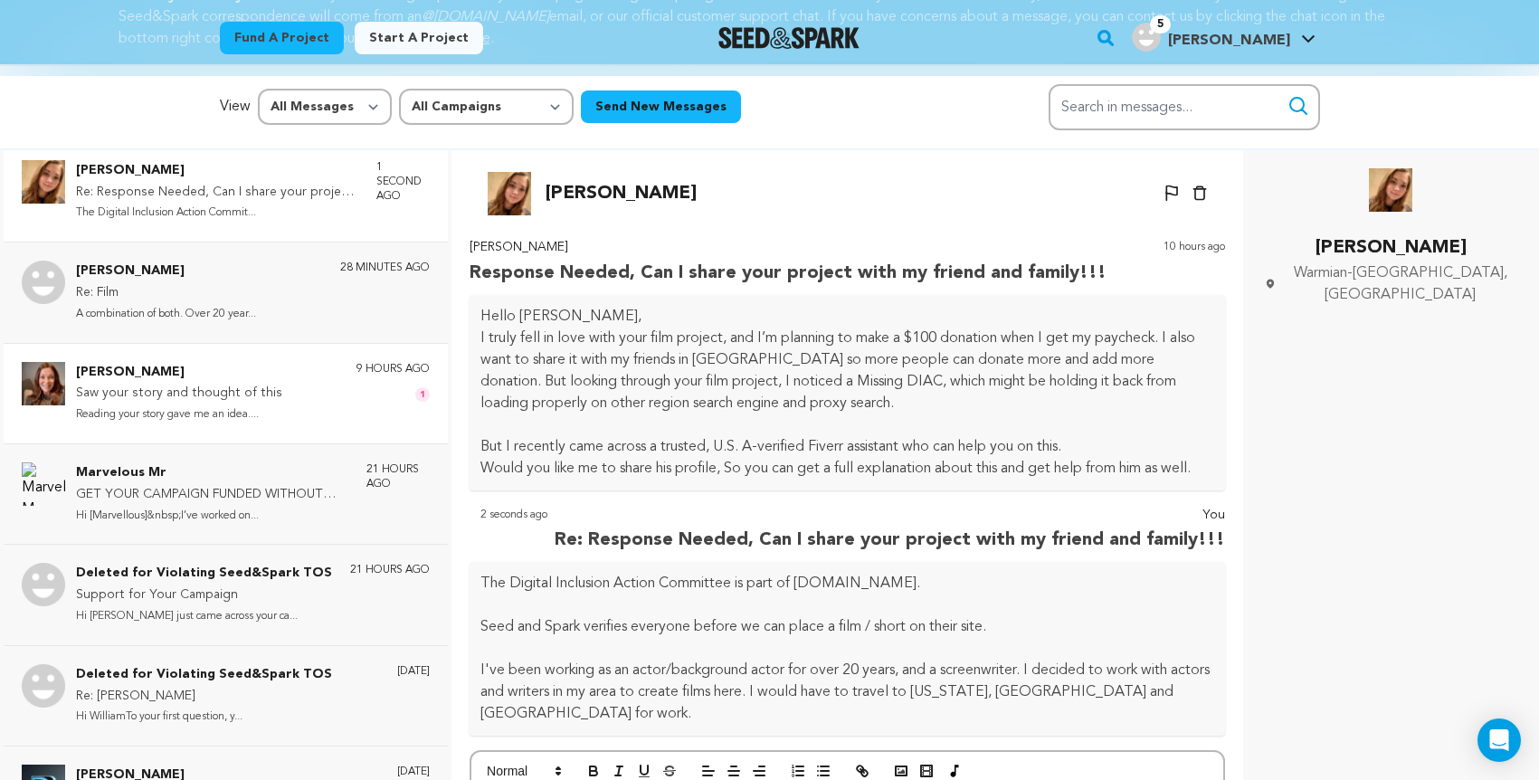
click at [251, 404] on p "Reading your story gave me an idea...." at bounding box center [179, 414] width 206 height 21
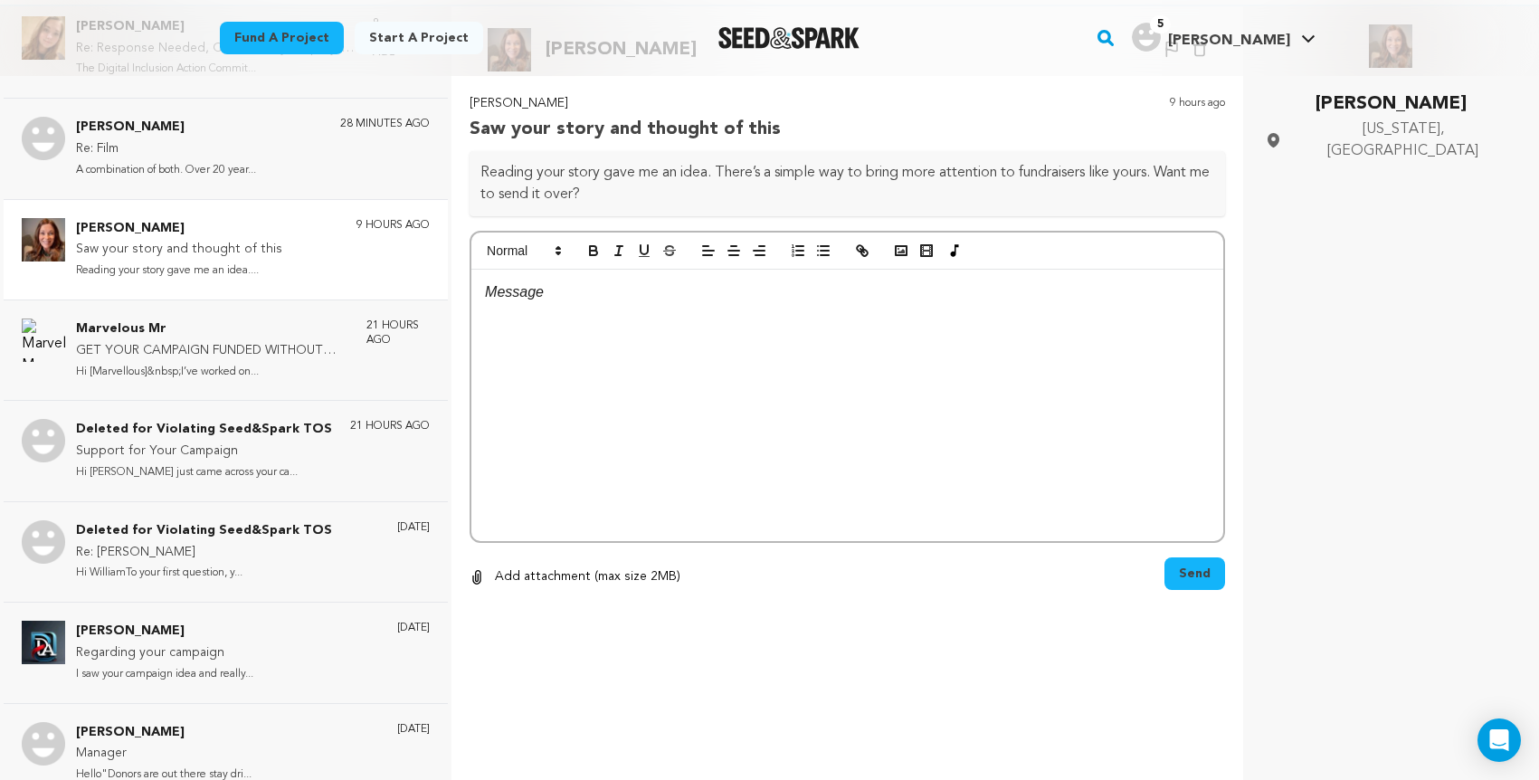
scroll to position [114, 0]
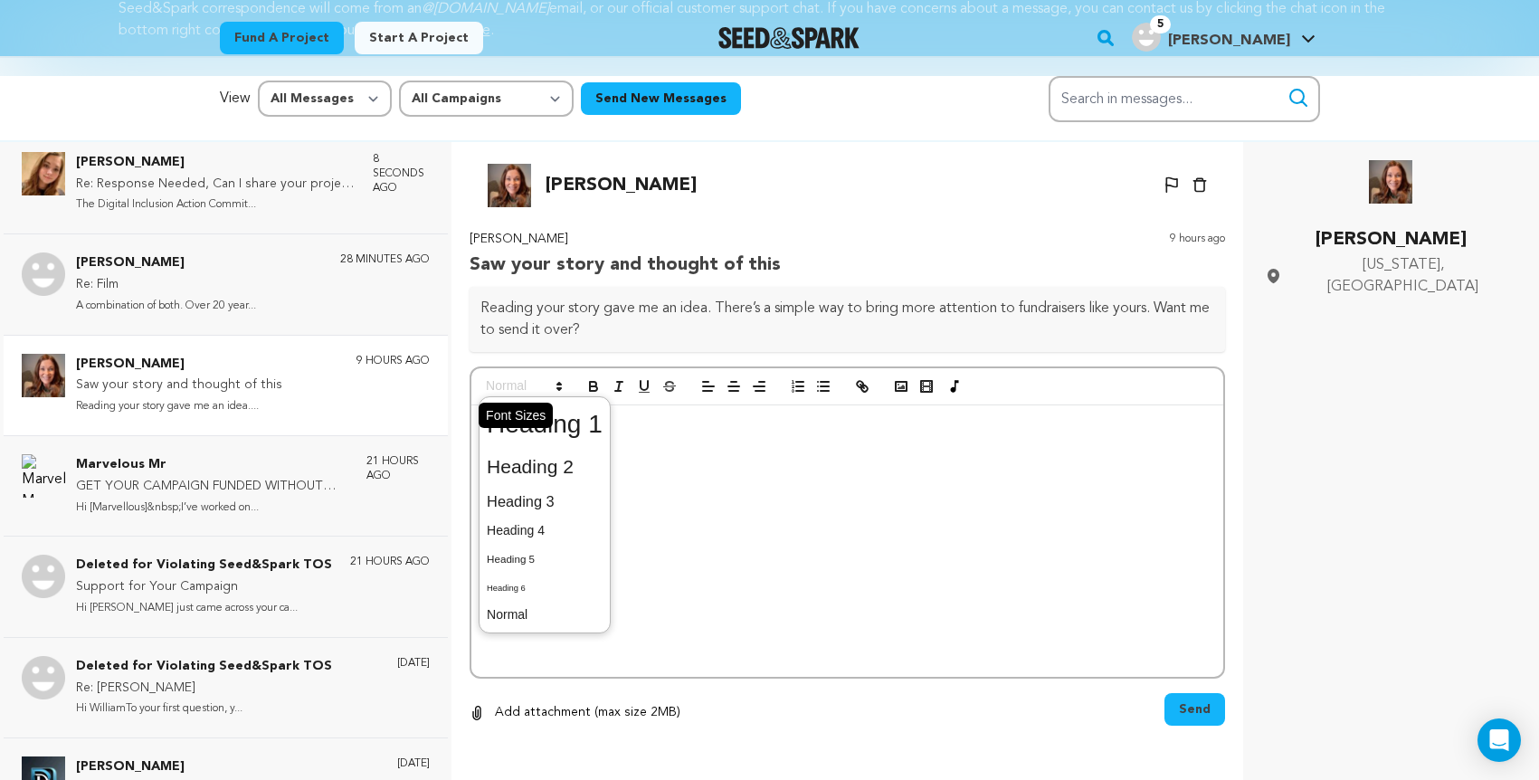
click at [559, 390] on polygon at bounding box center [559, 389] width 4 height 2
click at [757, 473] on div at bounding box center [847, 540] width 752 height 271
click at [508, 421] on p at bounding box center [847, 428] width 725 height 24
click at [1209, 712] on span "Send" at bounding box center [1195, 709] width 32 height 18
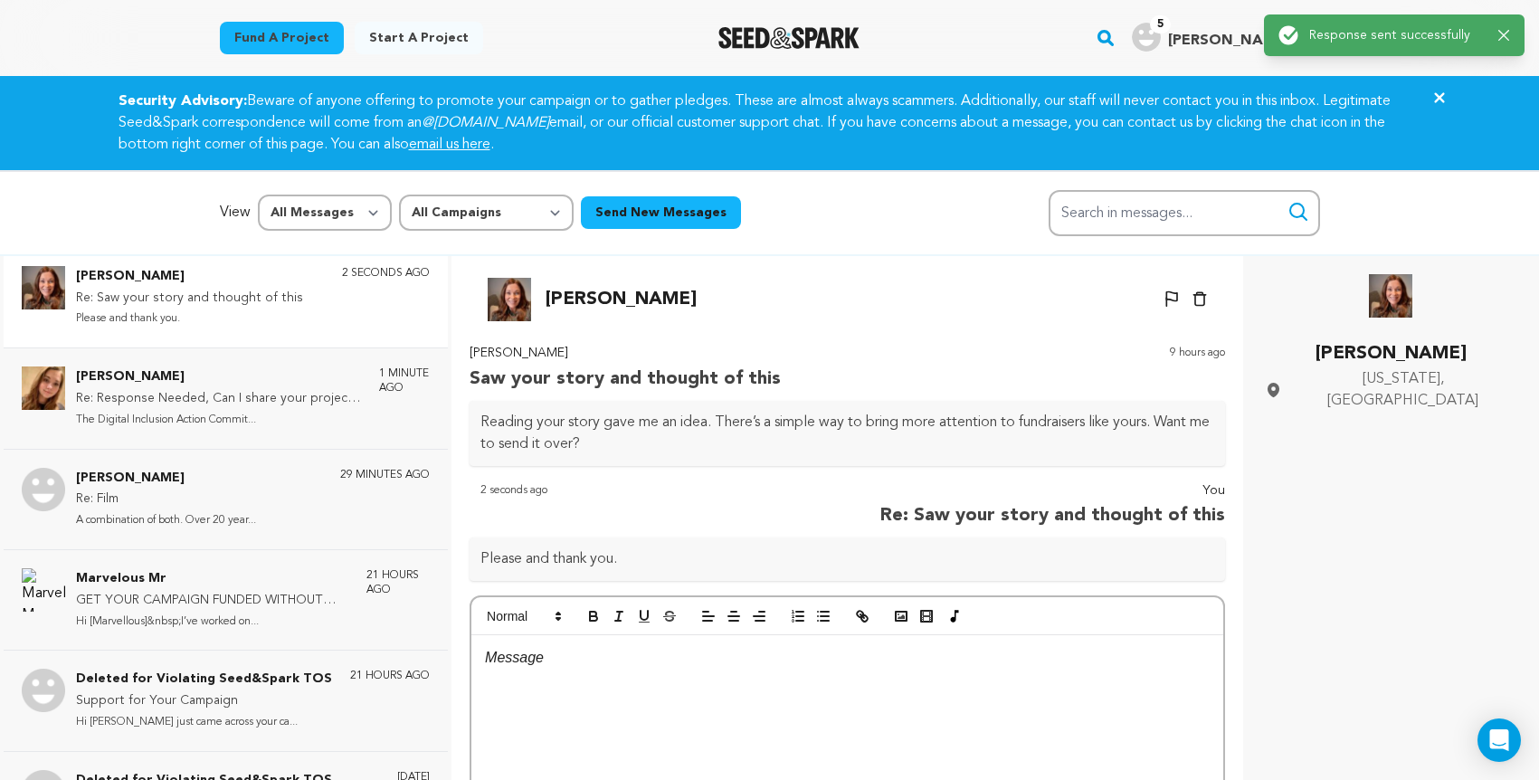
scroll to position [0, 0]
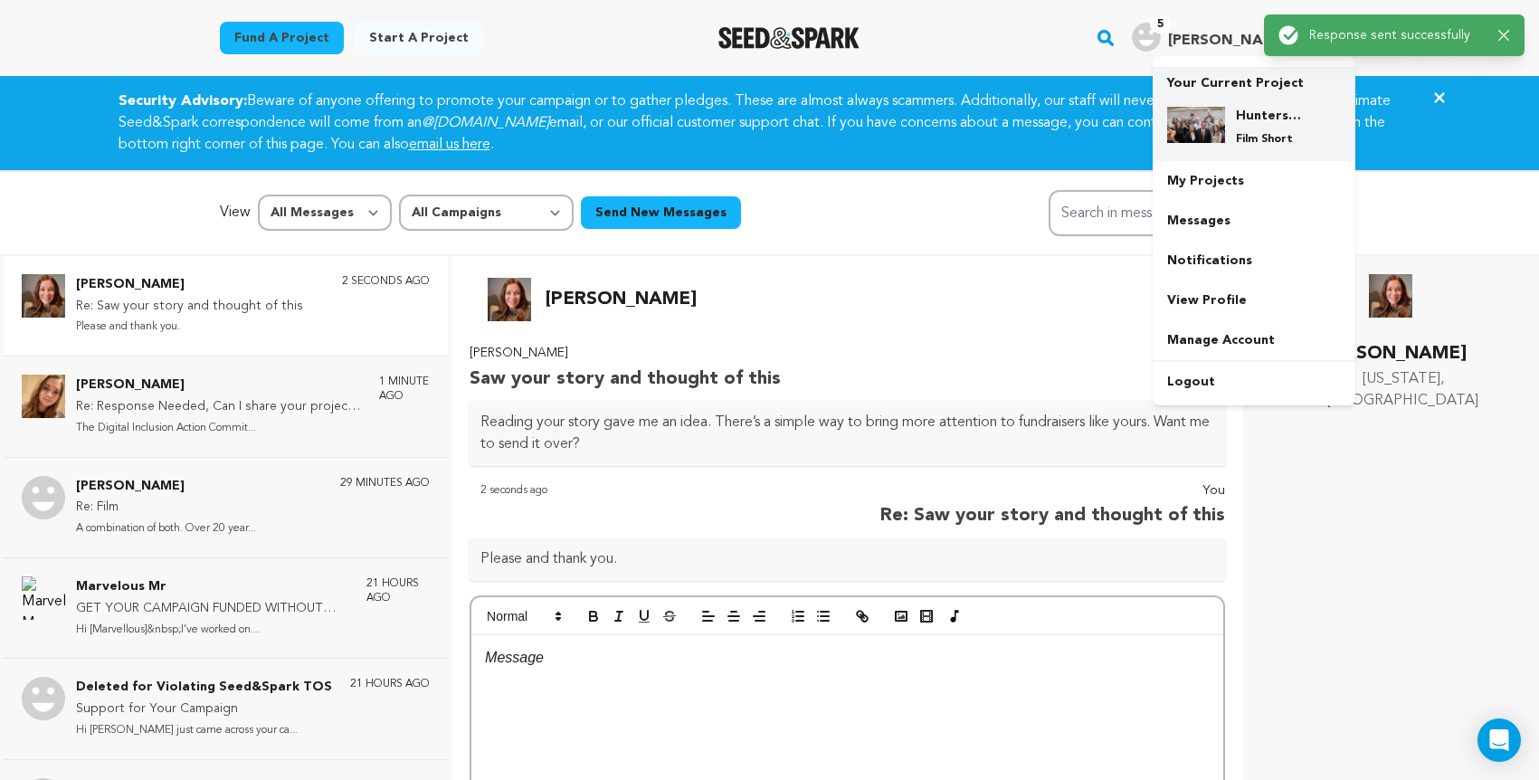
click at [1209, 117] on img at bounding box center [1196, 125] width 58 height 36
